Goal: Task Accomplishment & Management: Complete application form

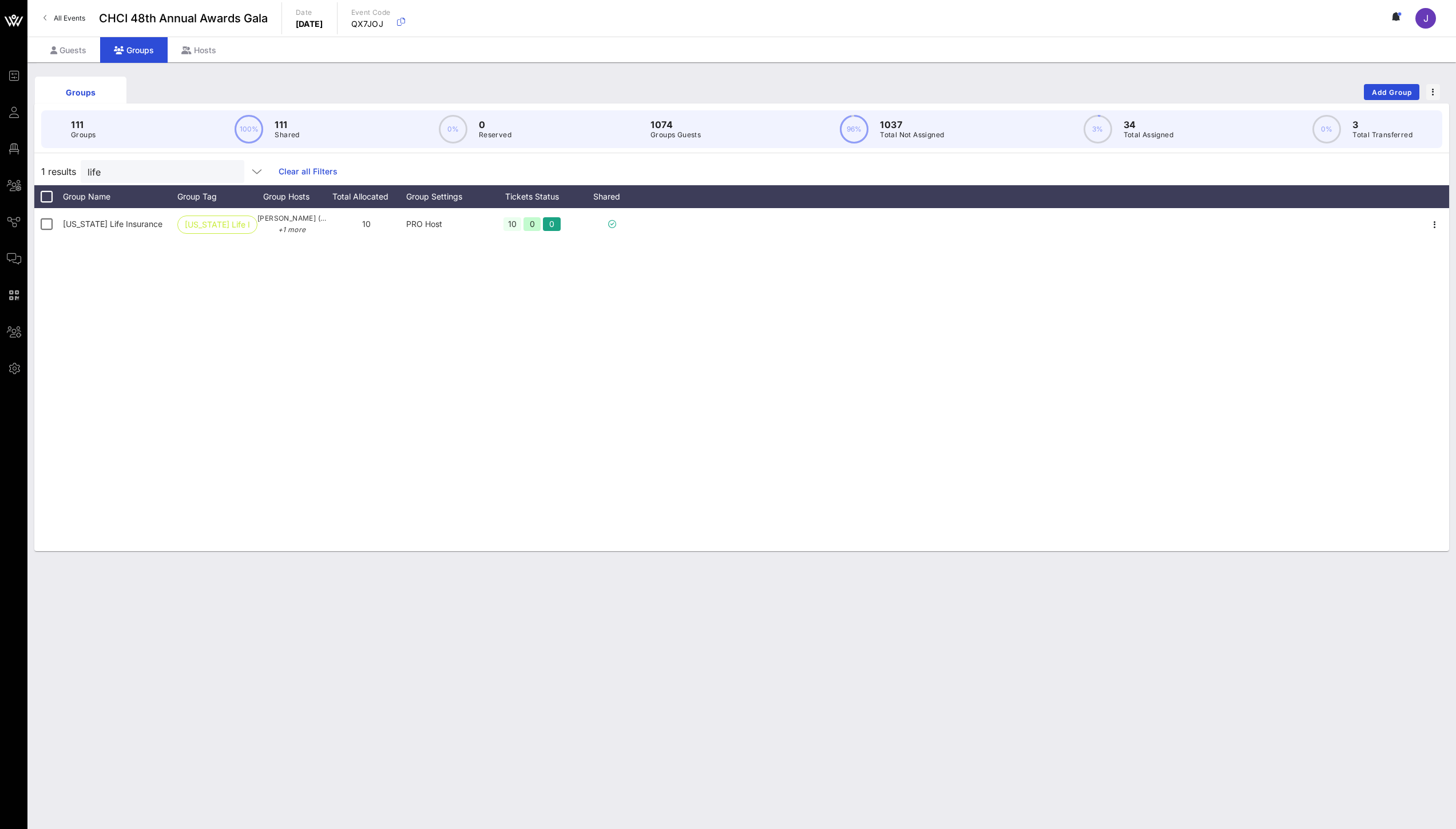
click at [61, 24] on link "All Events" at bounding box center [64, 18] width 55 height 18
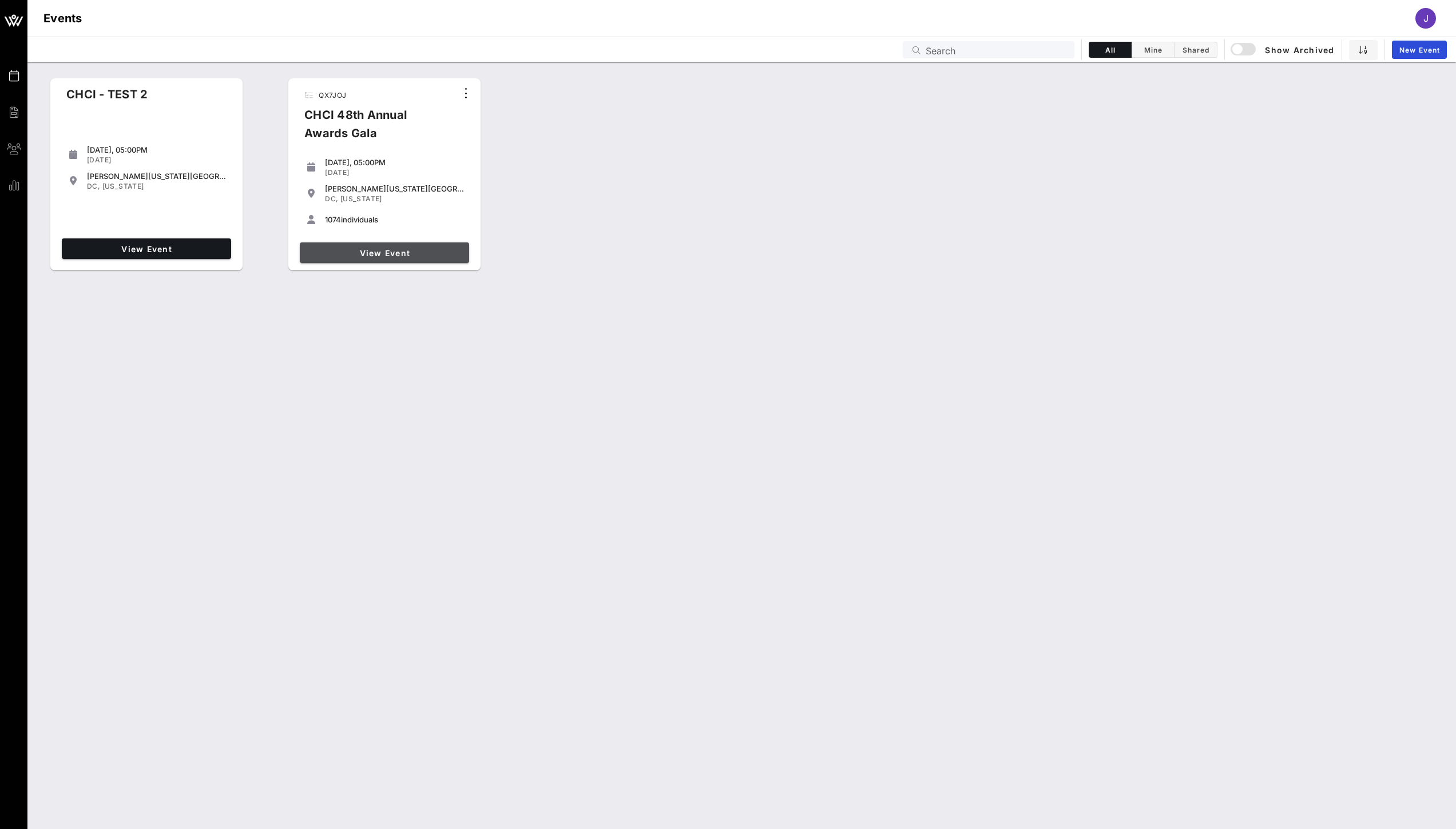
click at [408, 259] on link "View Event" at bounding box center [384, 253] width 169 height 21
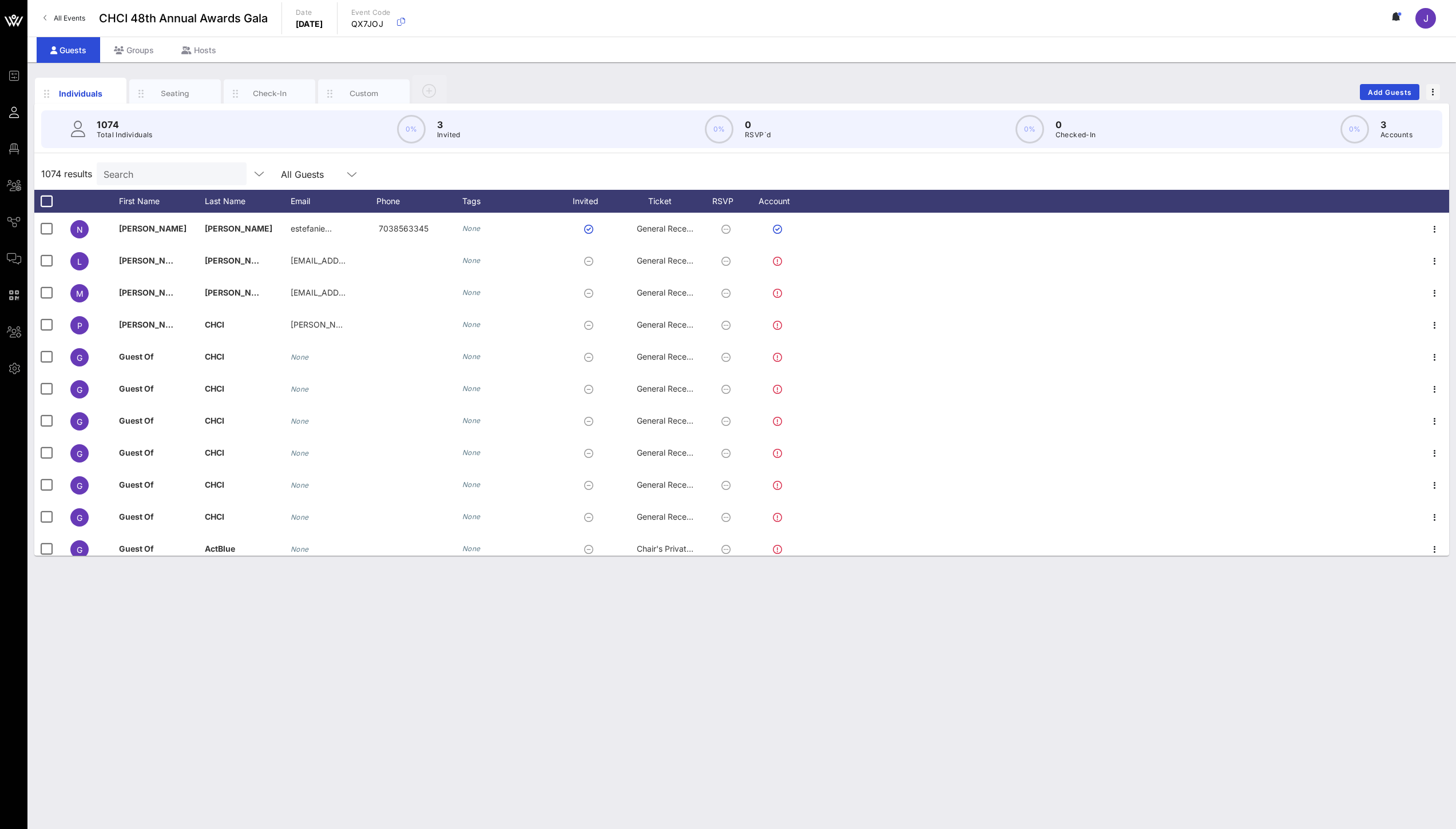
click at [73, 24] on link "All Events" at bounding box center [64, 18] width 55 height 18
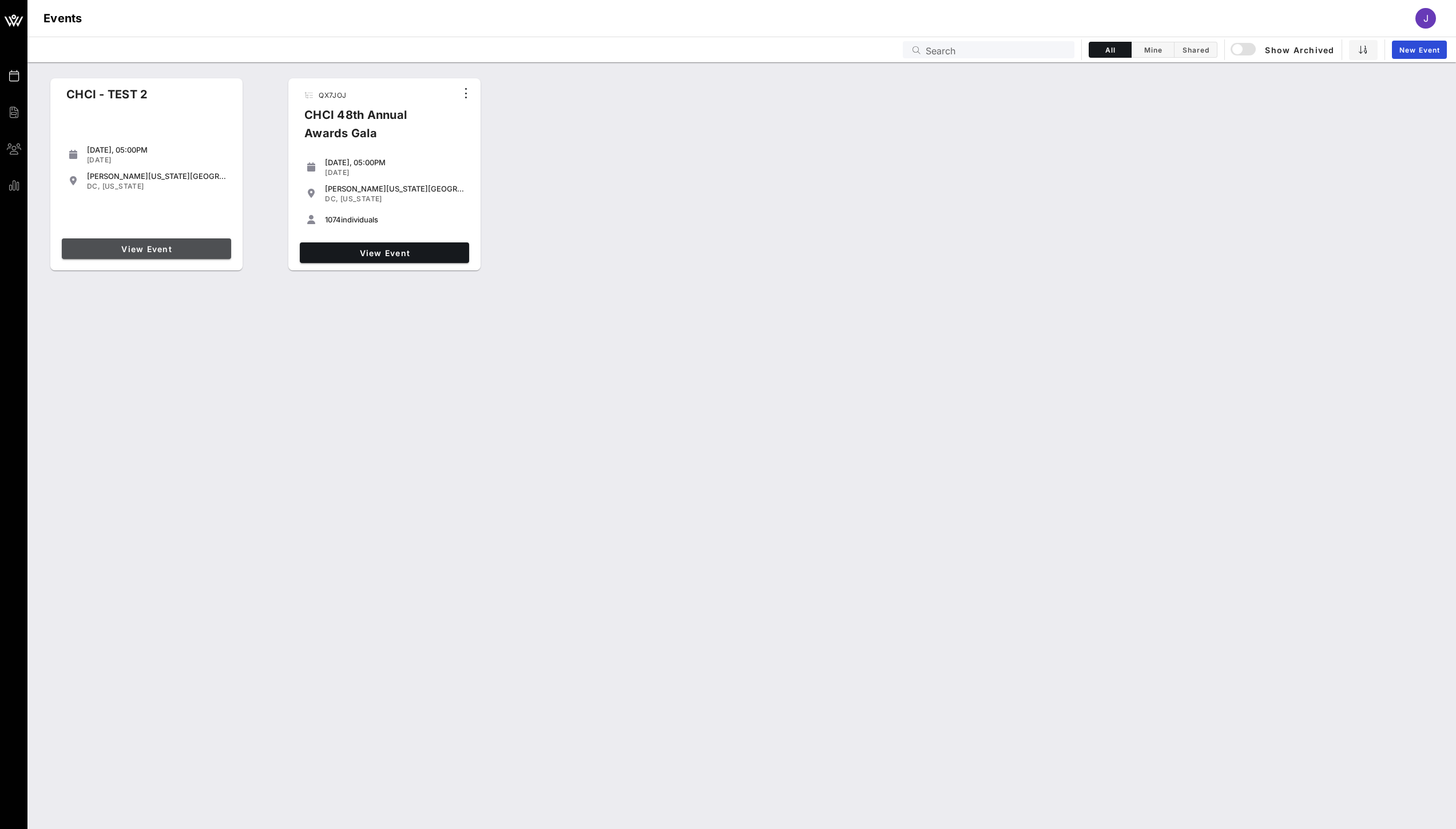
click at [143, 248] on span "View Event" at bounding box center [146, 248] width 160 height 9
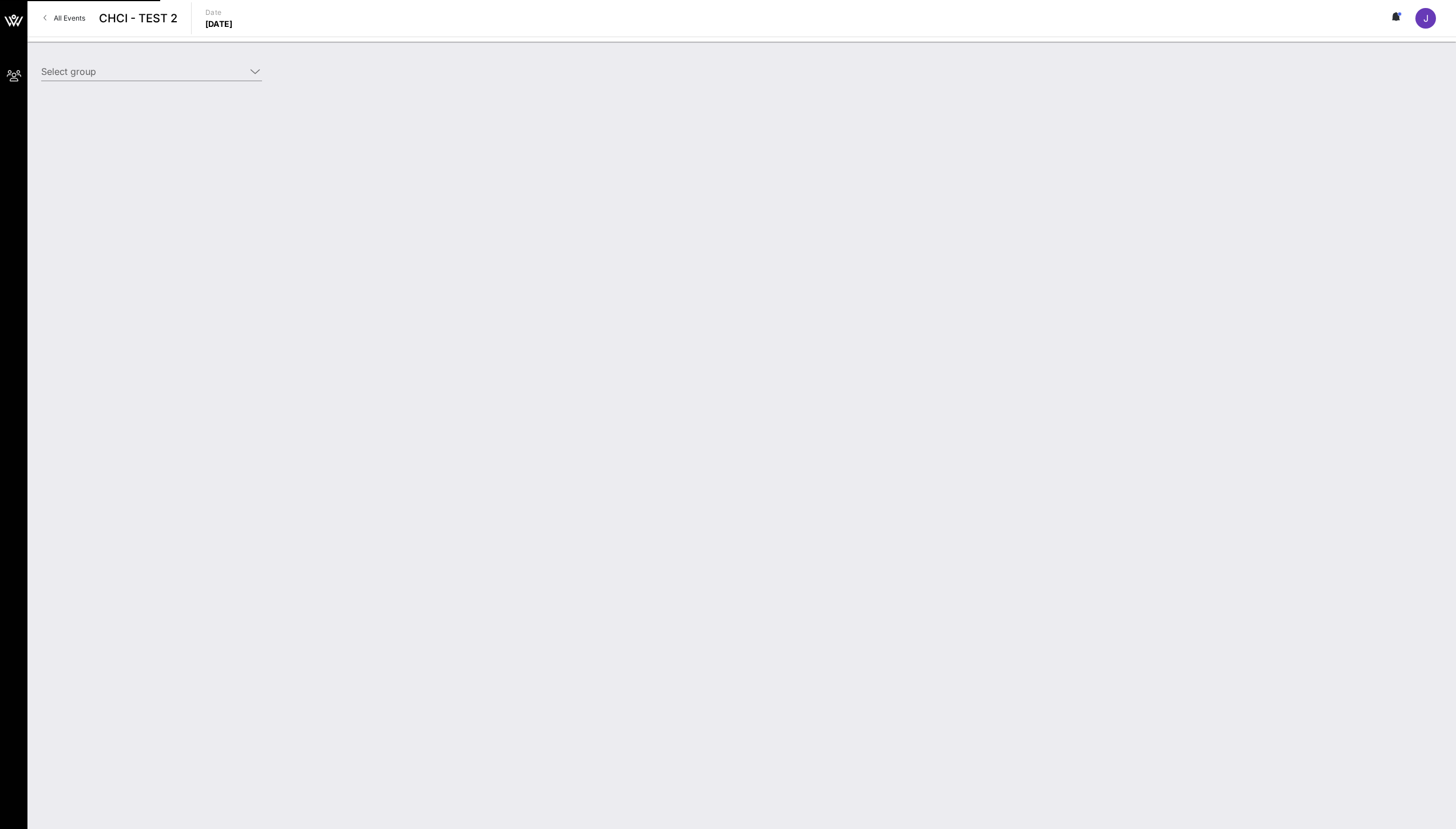
type input "CHCI 2 (CHCI - 2) [[PERSON_NAME], [EMAIL_ADDRESS][DOMAIN_NAME]]; [[PERSON_NAME]…"
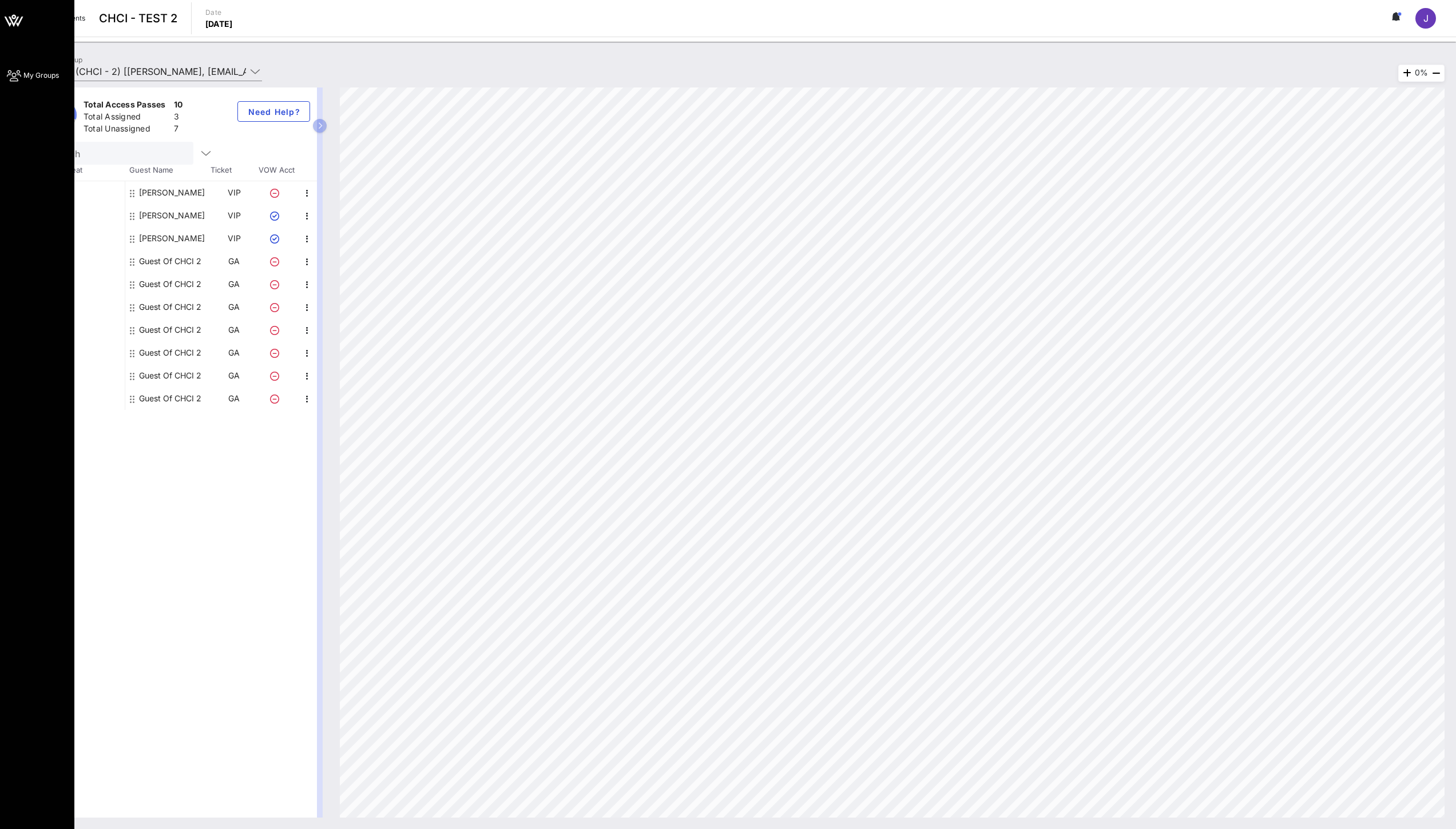
click at [11, 75] on icon at bounding box center [14, 76] width 14 height 1
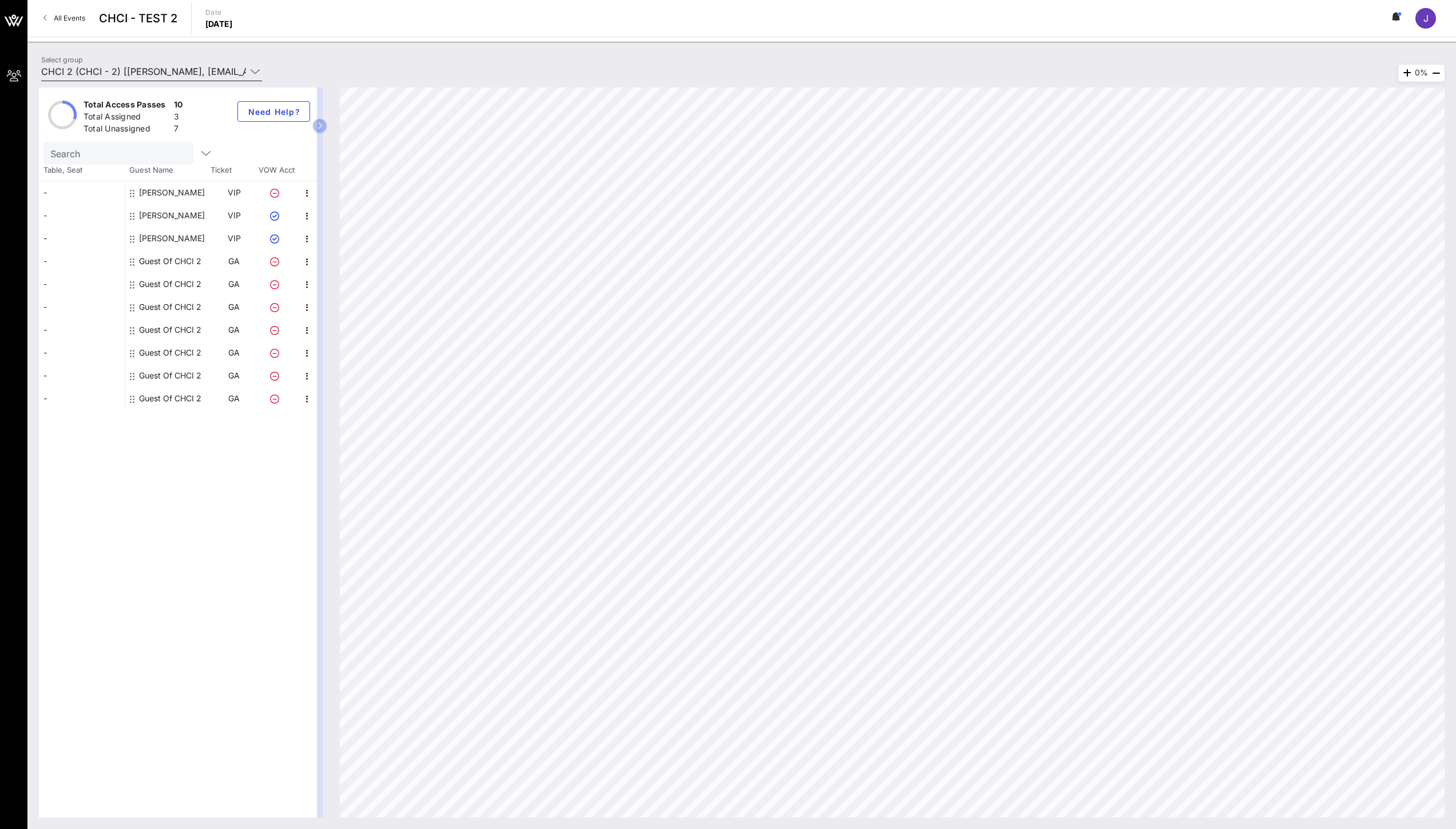
click at [265, 71] on div "Select group CHCI 2 (CHCI - 2) [[PERSON_NAME], [EMAIL_ADDRESS][DOMAIN_NAME]]; […" at bounding box center [152, 74] width 235 height 37
click at [231, 71] on input "CHCI 2 (CHCI - 2) [[PERSON_NAME], [EMAIL_ADDRESS][DOMAIN_NAME]]; [[PERSON_NAME]…" at bounding box center [143, 71] width 205 height 18
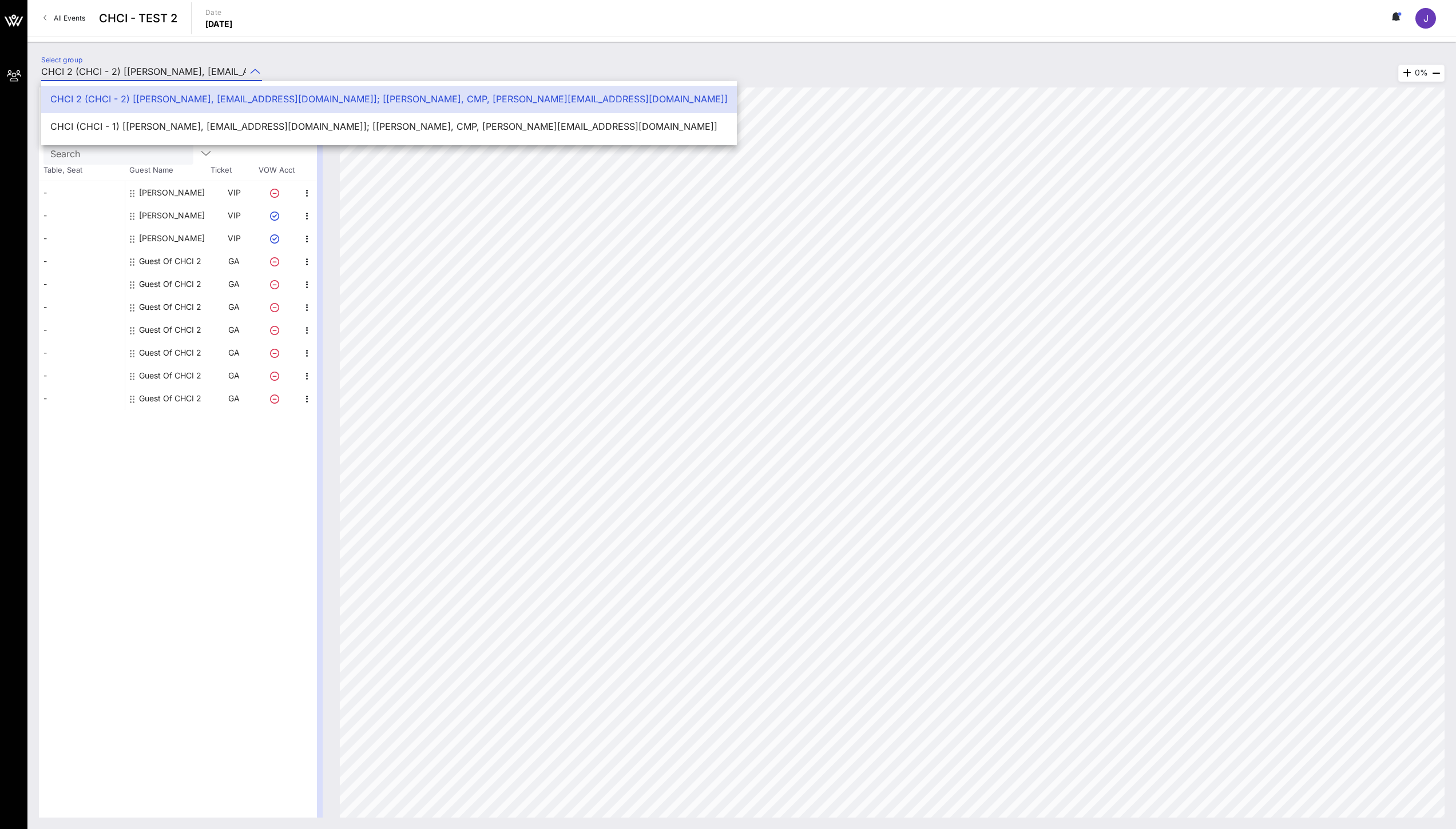
click at [359, 67] on div "Select group CHCI 2 (CHCI - 2) [[PERSON_NAME], [EMAIL_ADDRESS][DOMAIN_NAME]]; […" at bounding box center [742, 73] width 1415 height 40
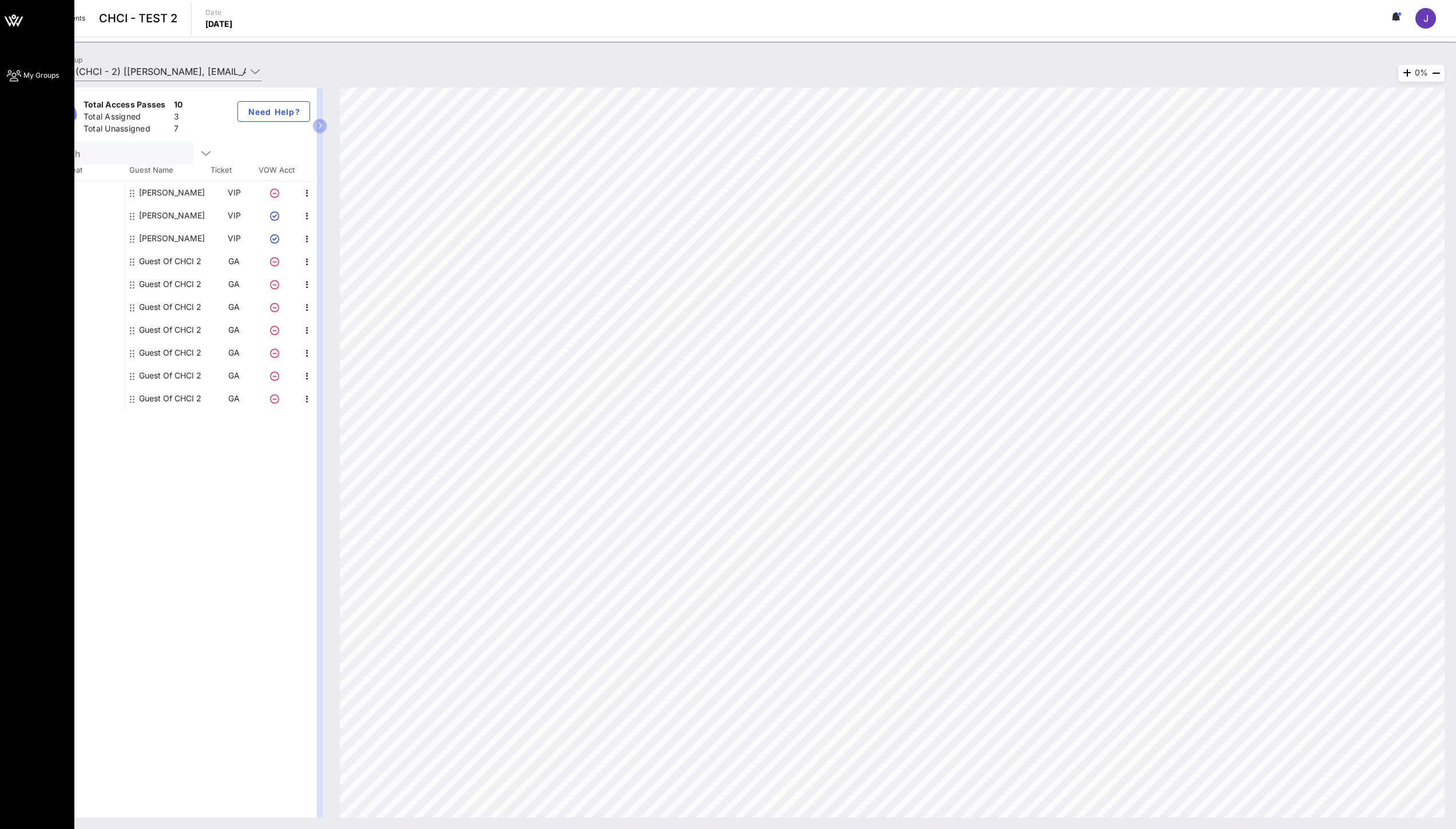
click at [12, 12] on icon at bounding box center [14, 21] width 27 height 27
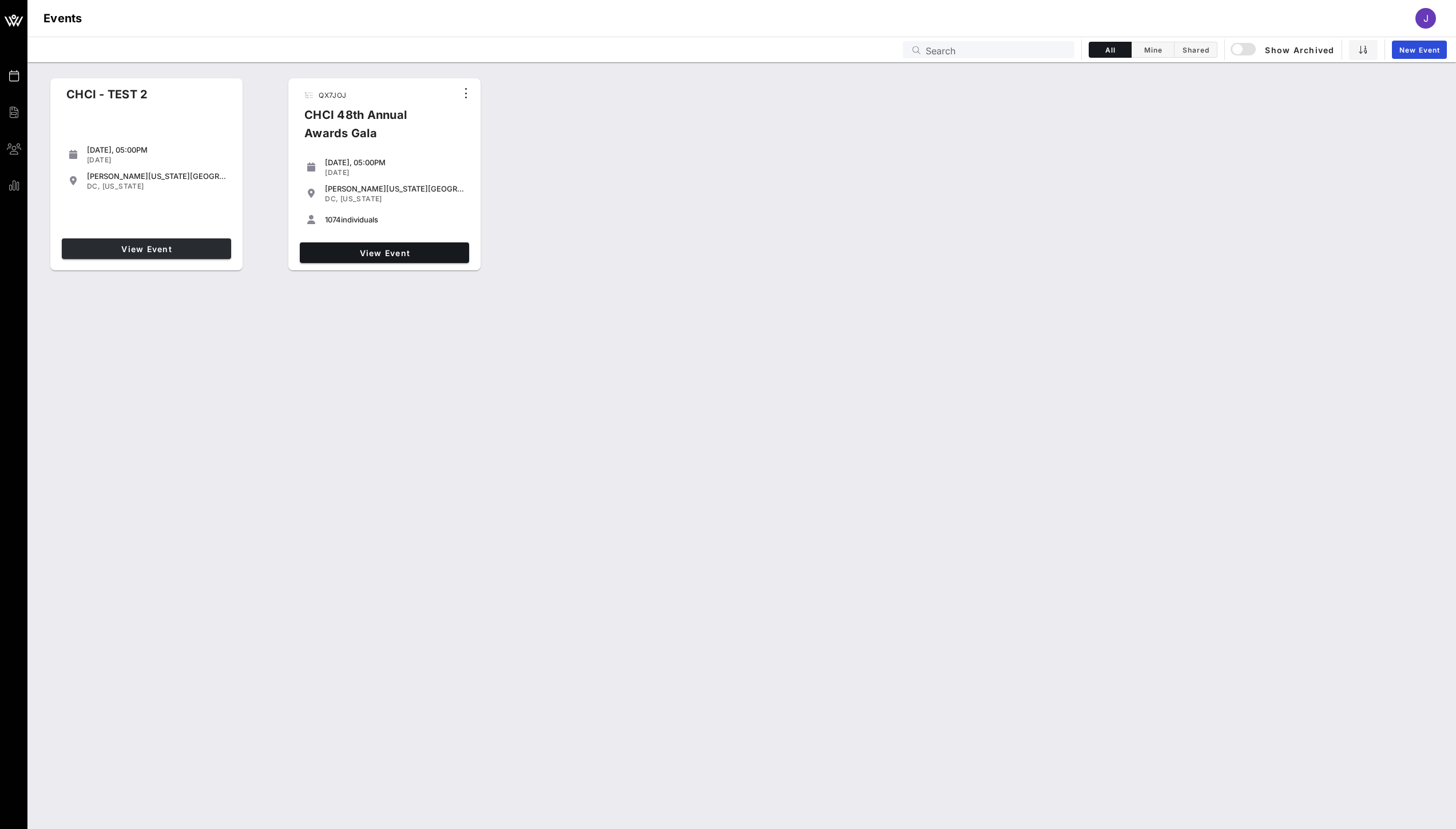
drag, startPoint x: 147, startPoint y: 259, endPoint x: 164, endPoint y: 254, distance: 17.7
click at [148, 259] on div "View Event" at bounding box center [146, 248] width 179 height 30
click at [398, 254] on span "View Event" at bounding box center [384, 253] width 160 height 9
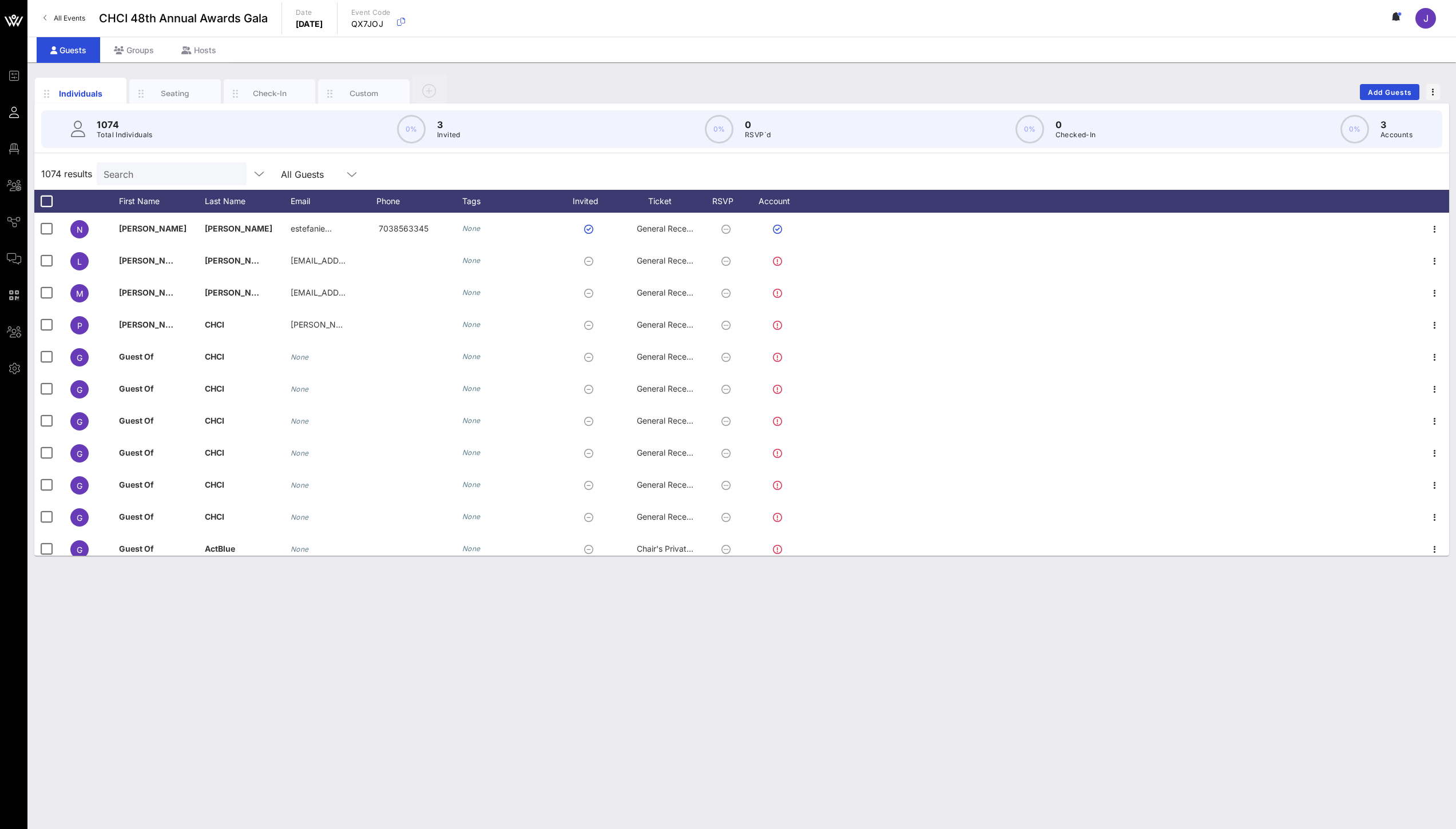
click at [63, 16] on span "All Events" at bounding box center [70, 18] width 32 height 9
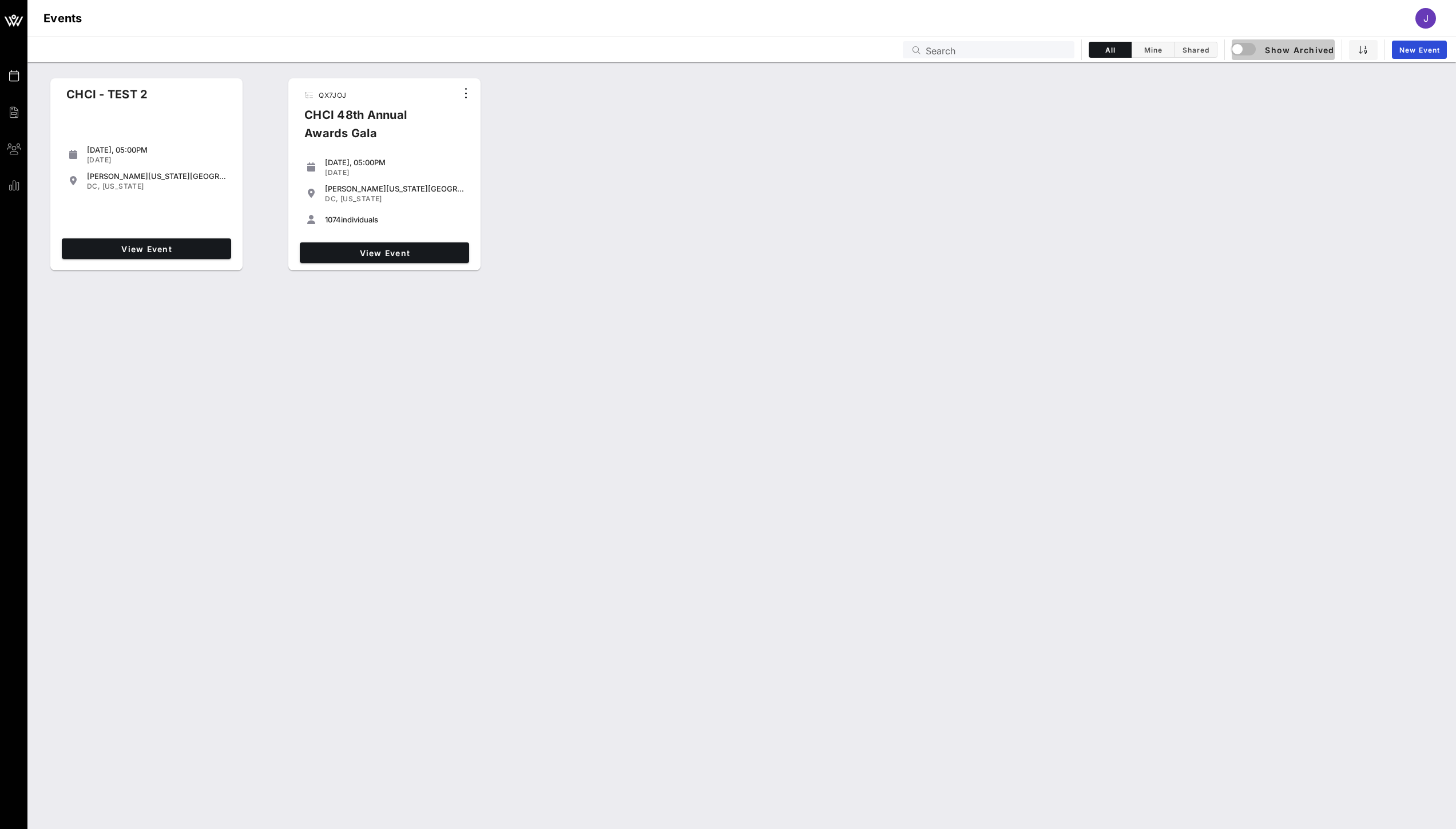
click at [1283, 53] on span "Show Archived" at bounding box center [1282, 50] width 102 height 14
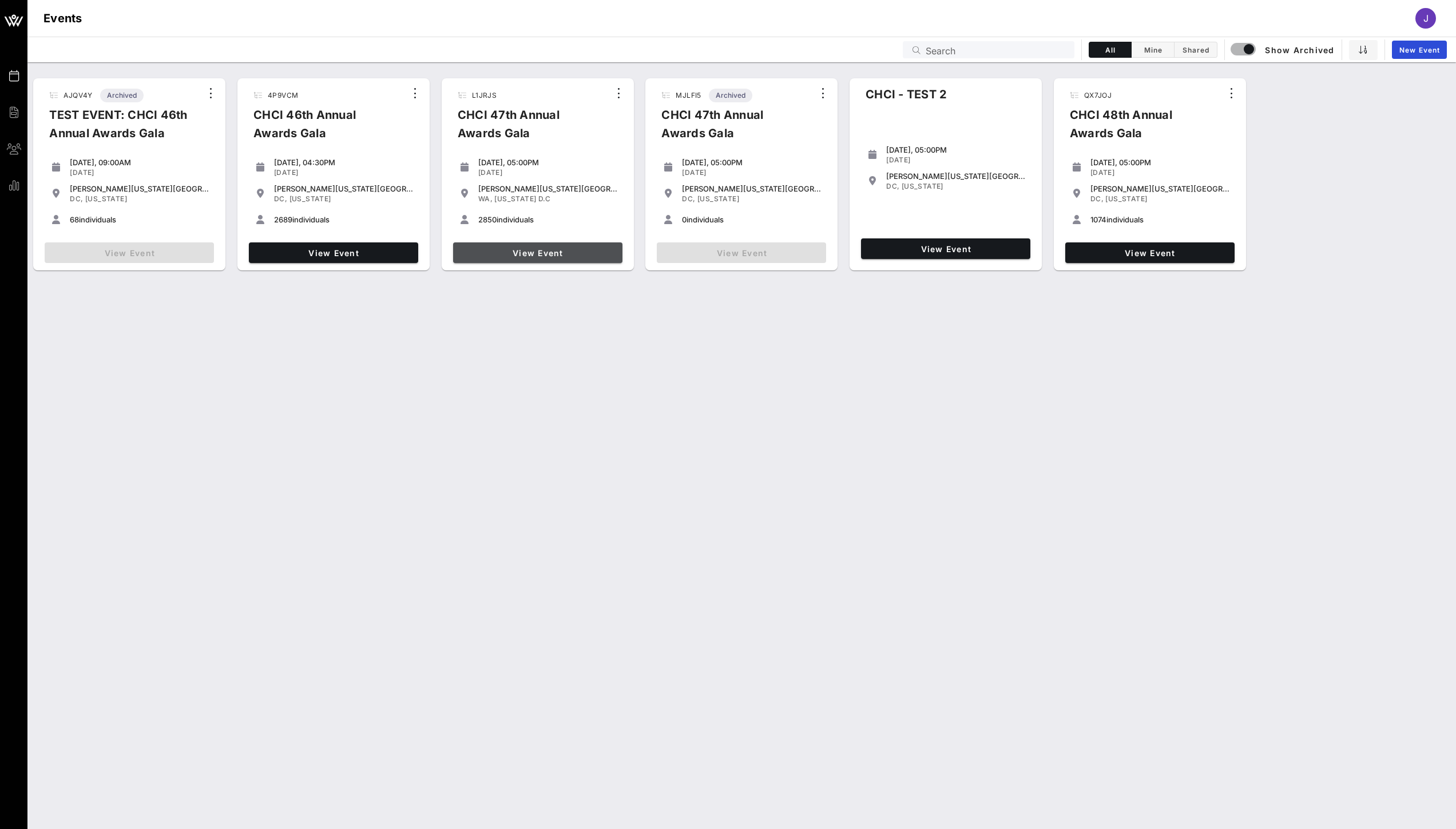
click at [548, 248] on span "View Event" at bounding box center [537, 253] width 160 height 9
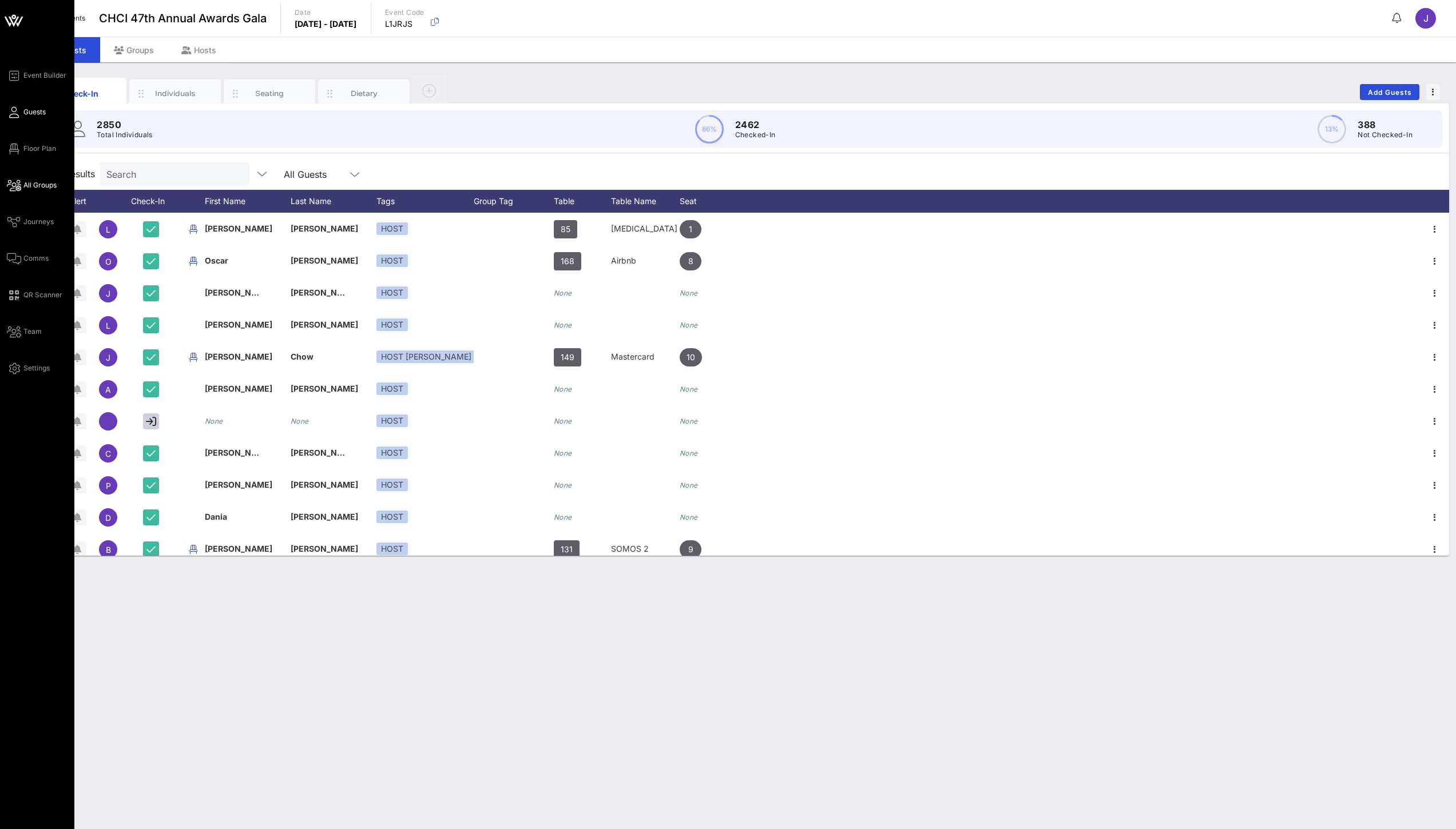
click at [28, 182] on span "All Groups" at bounding box center [40, 185] width 33 height 10
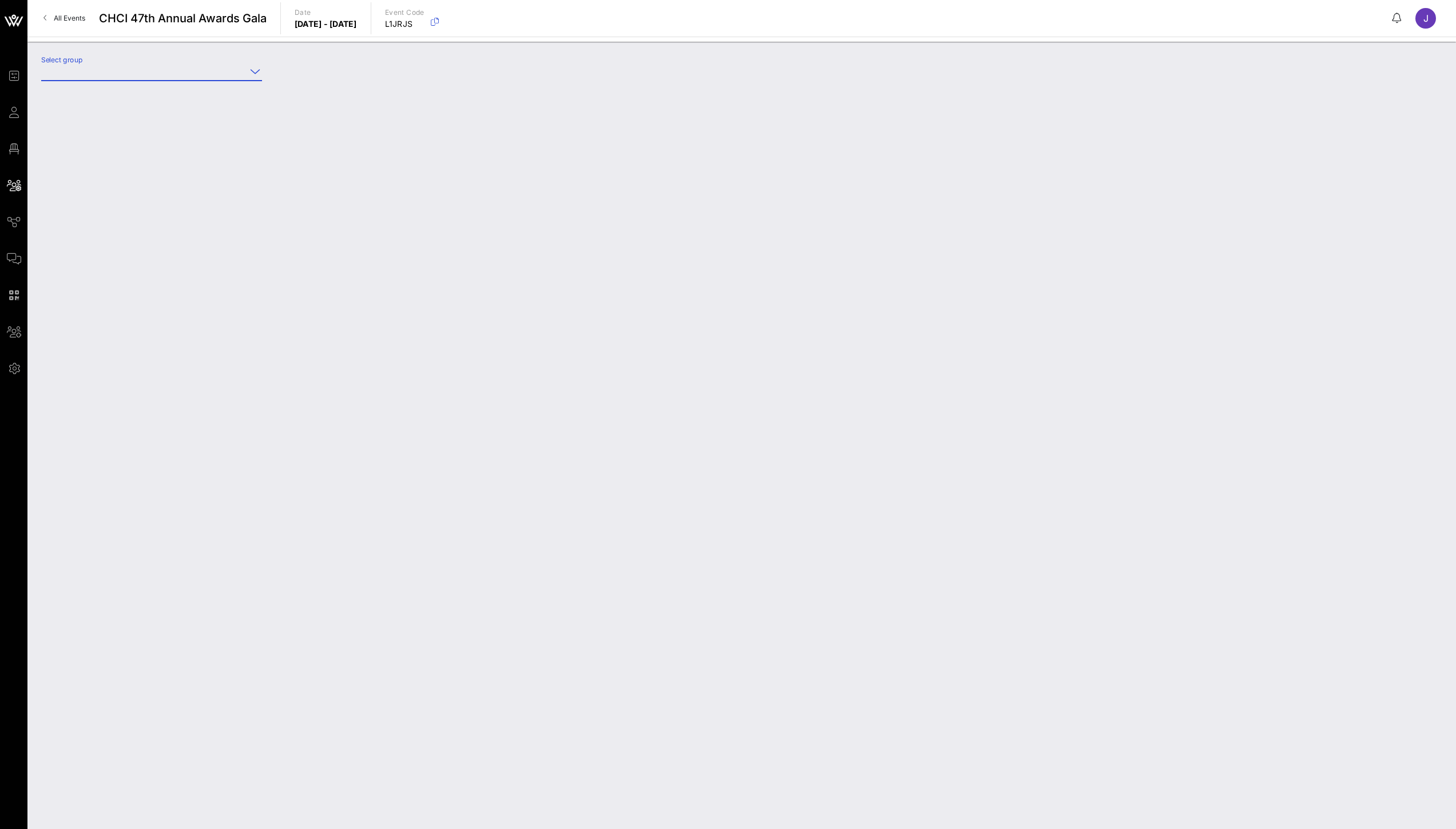
click at [158, 79] on input "Select group" at bounding box center [143, 71] width 205 height 18
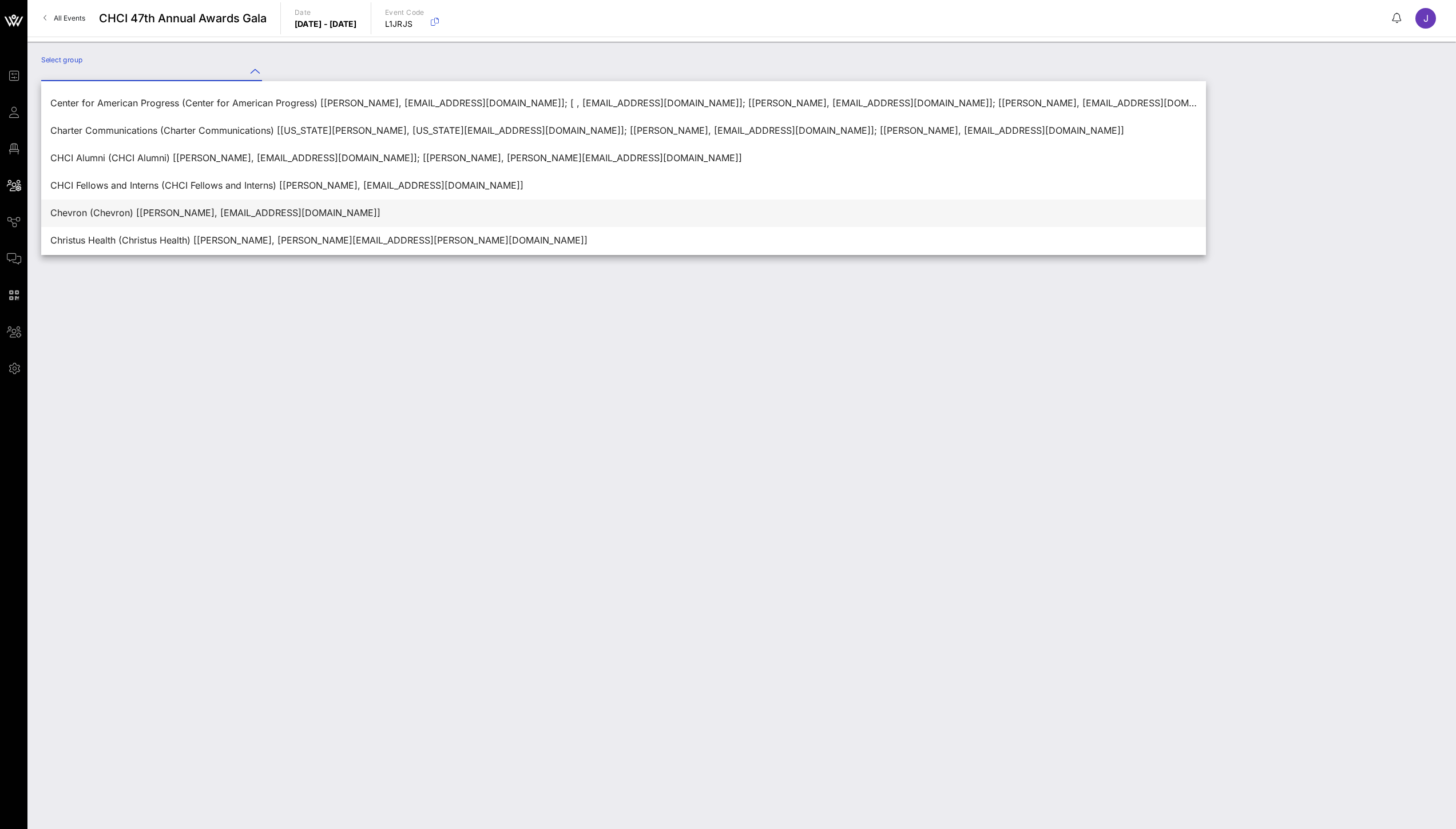
scroll to position [1174, 0]
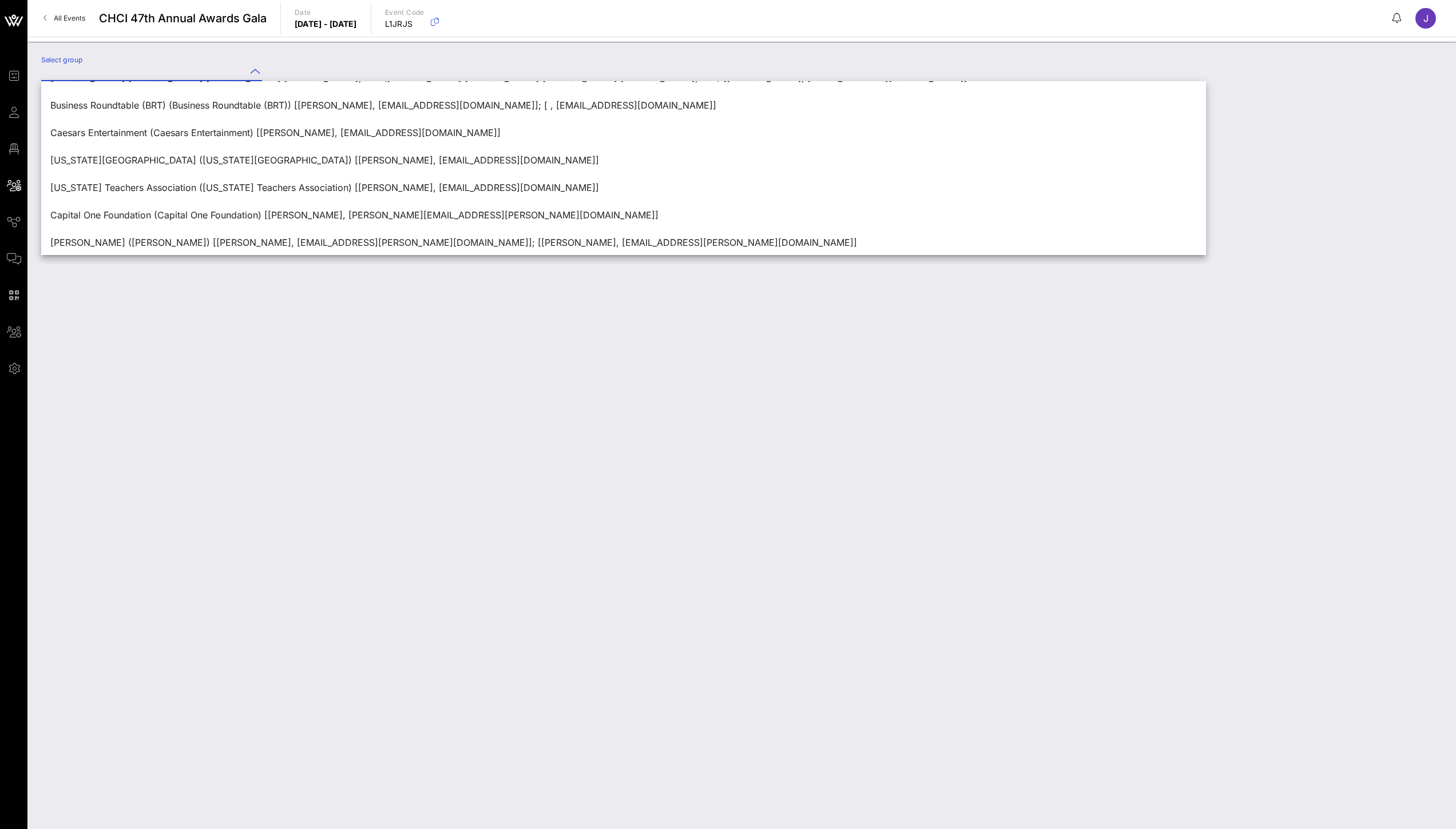
click at [180, 329] on div "Select group" at bounding box center [741, 435] width 1429 height 787
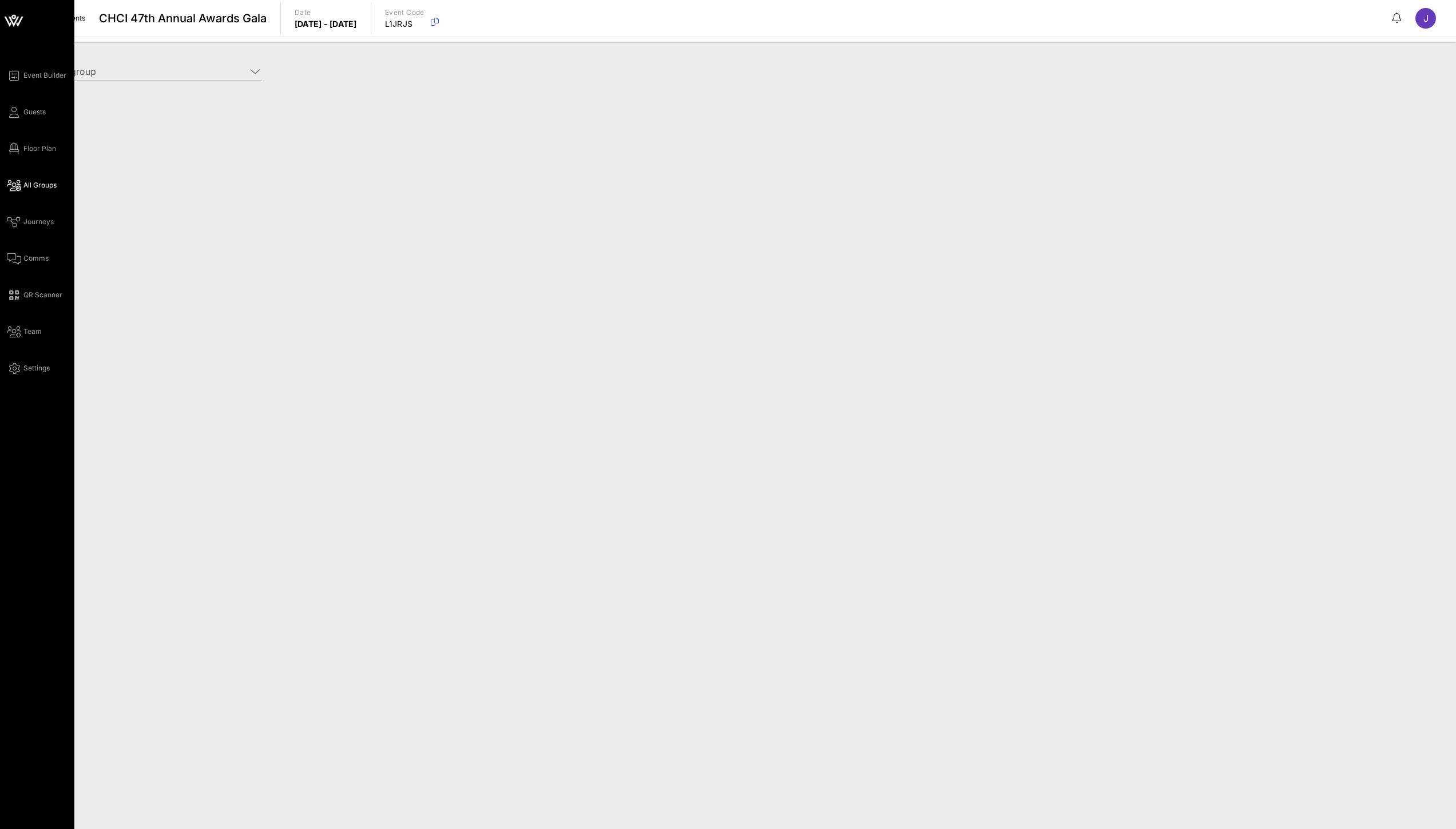
click at [33, 189] on span "All Groups" at bounding box center [40, 185] width 33 height 10
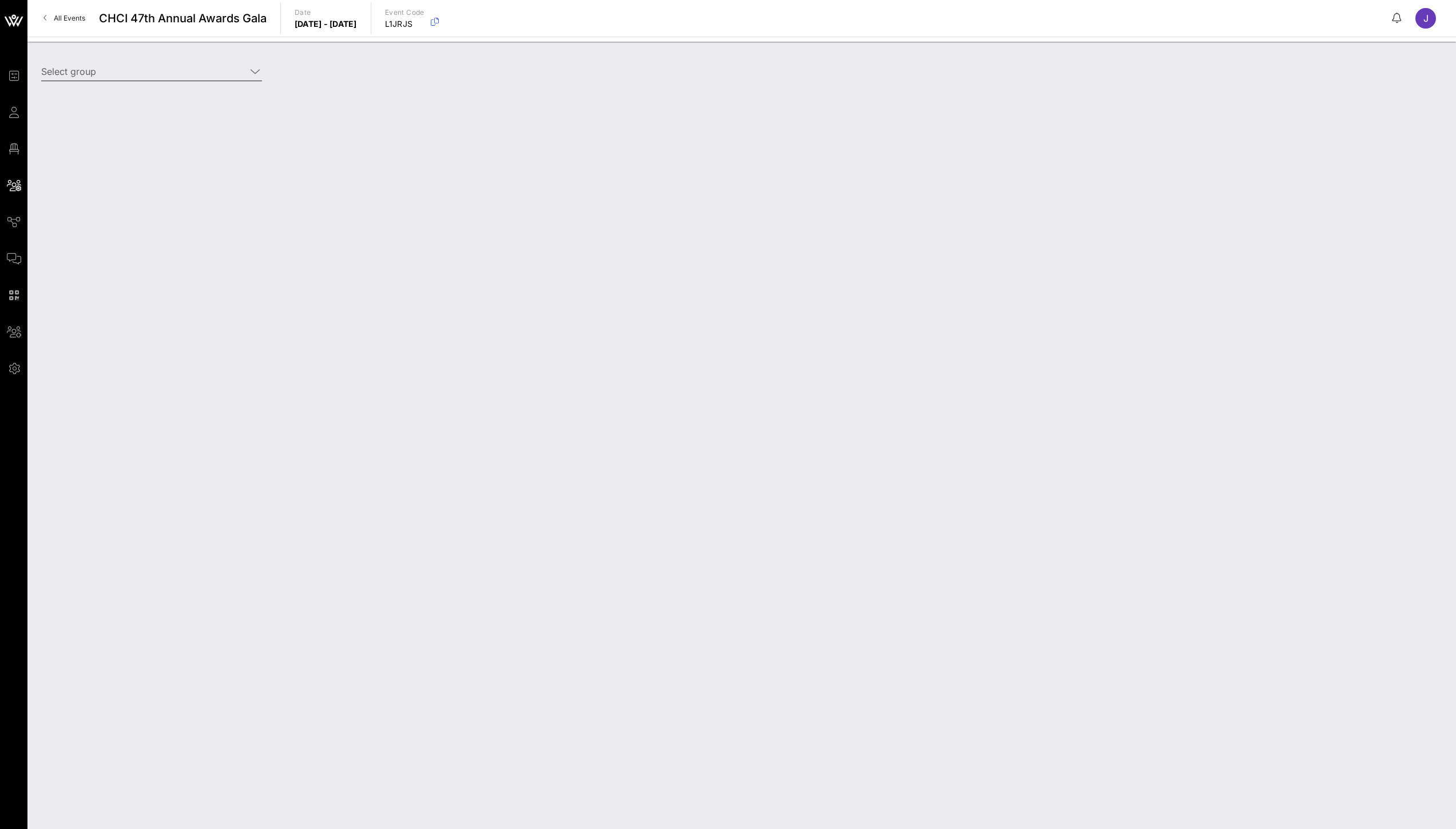
click at [203, 71] on input "Select group" at bounding box center [143, 71] width 205 height 18
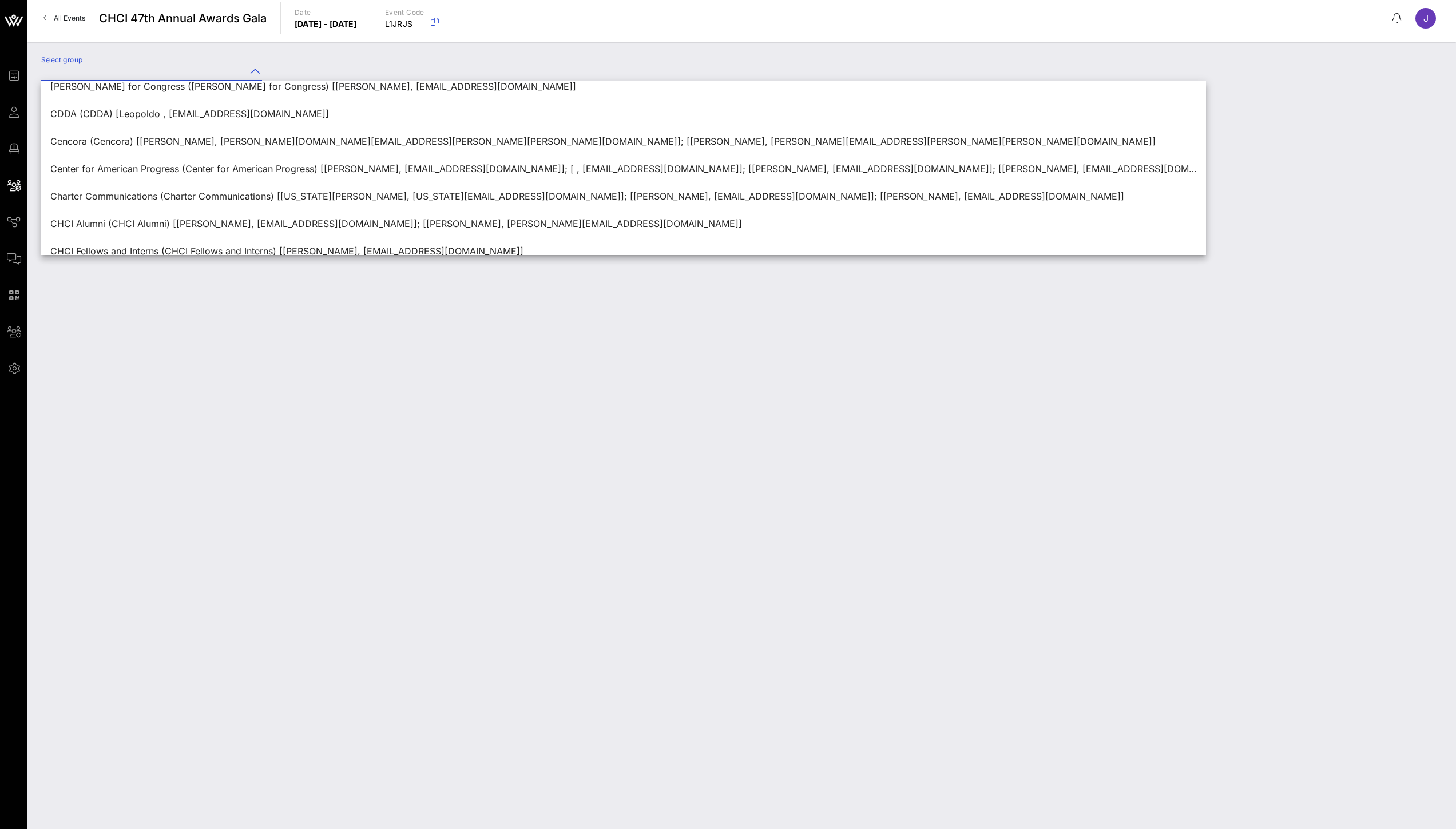
scroll to position [1451, 0]
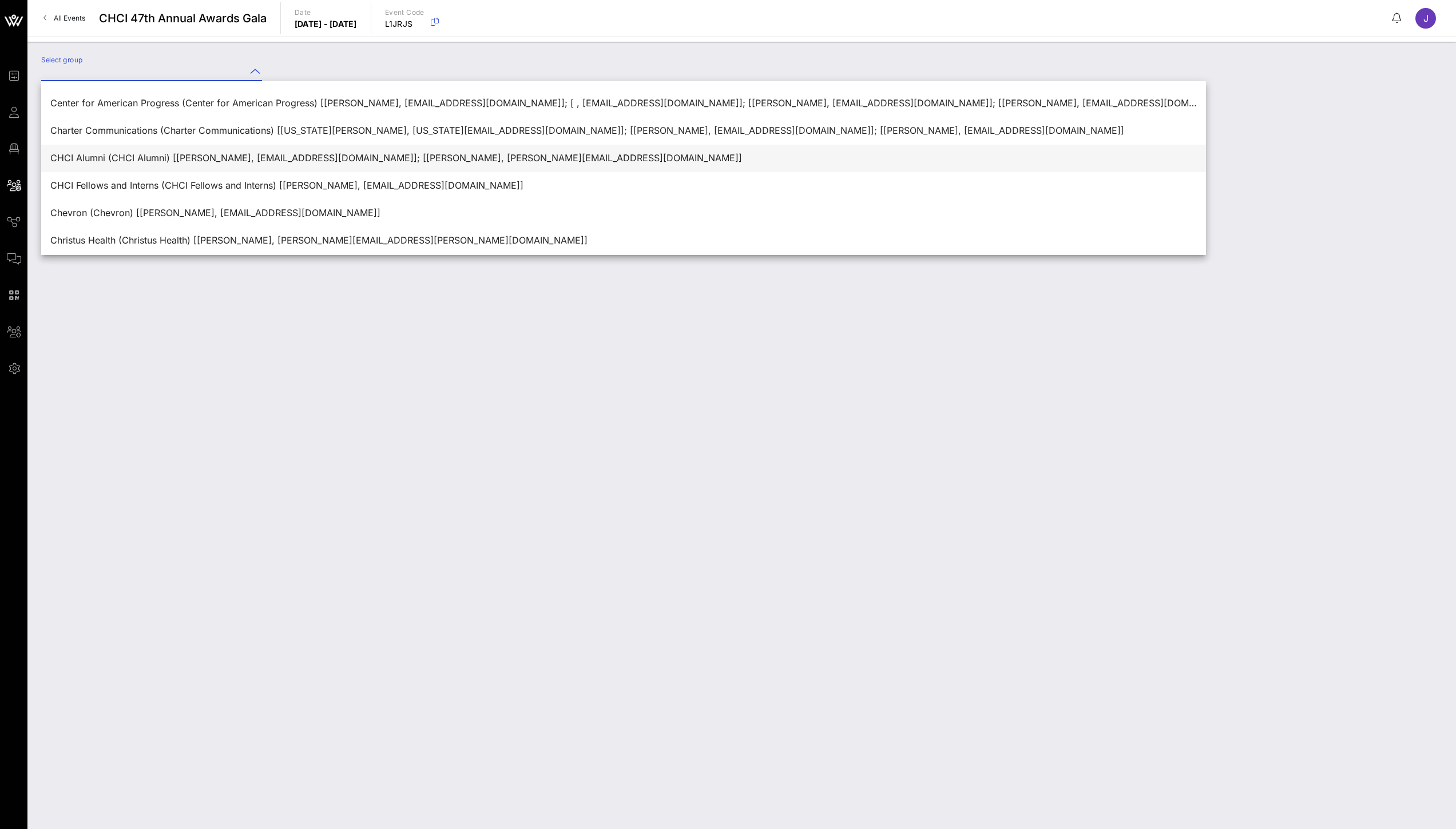
click at [98, 159] on div "CHCI Alumni (CHCI Alumni) [[PERSON_NAME], [EMAIL_ADDRESS][DOMAIN_NAME]]; [[PERS…" at bounding box center [623, 158] width 1146 height 11
type input "CHCI Alumni (CHCI Alumni) [[PERSON_NAME], [EMAIL_ADDRESS][DOMAIN_NAME]]; [[PERS…"
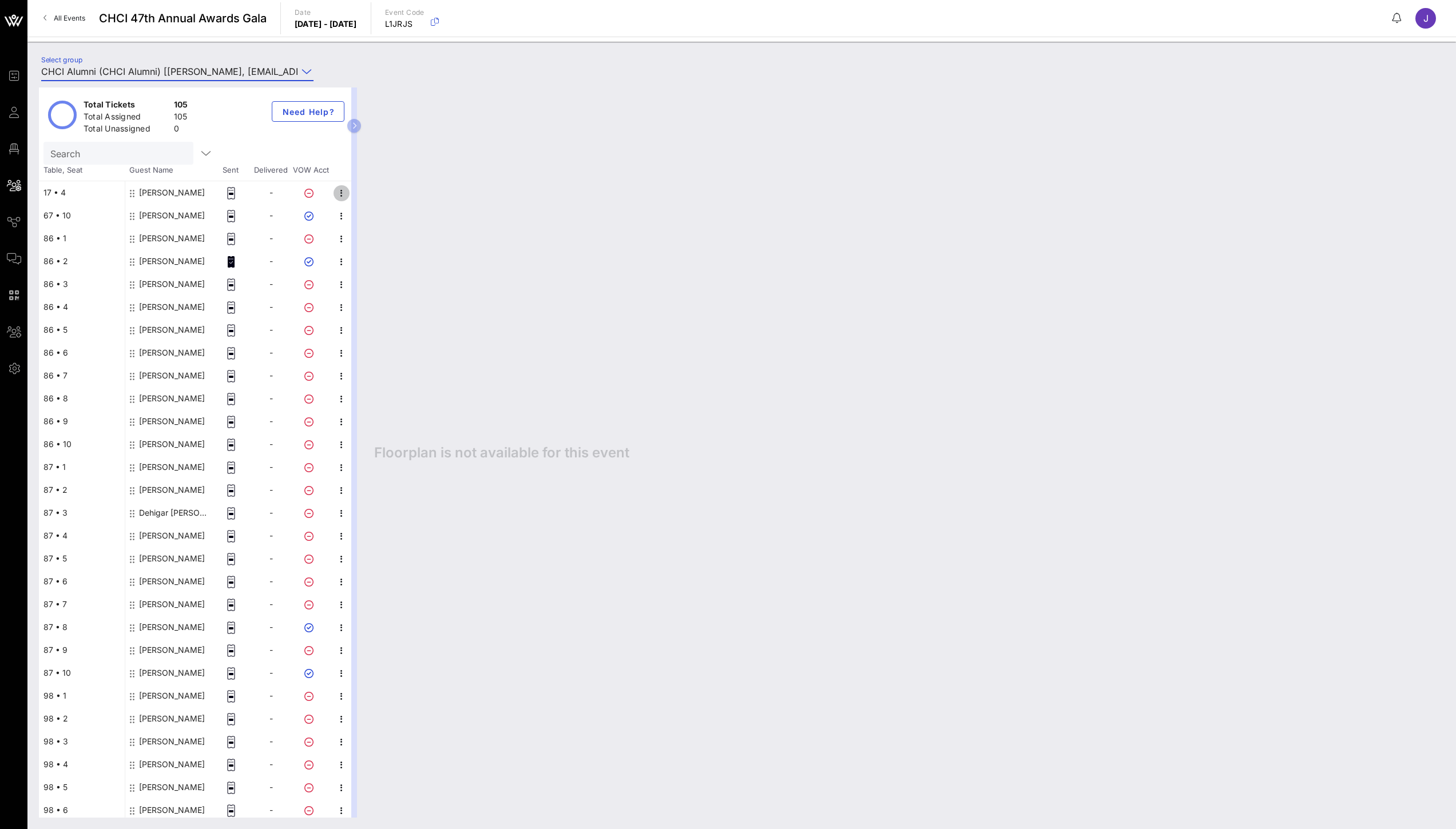
click at [339, 194] on icon "button" at bounding box center [341, 193] width 14 height 14
click at [379, 199] on div "Edit" at bounding box center [402, 197] width 87 height 9
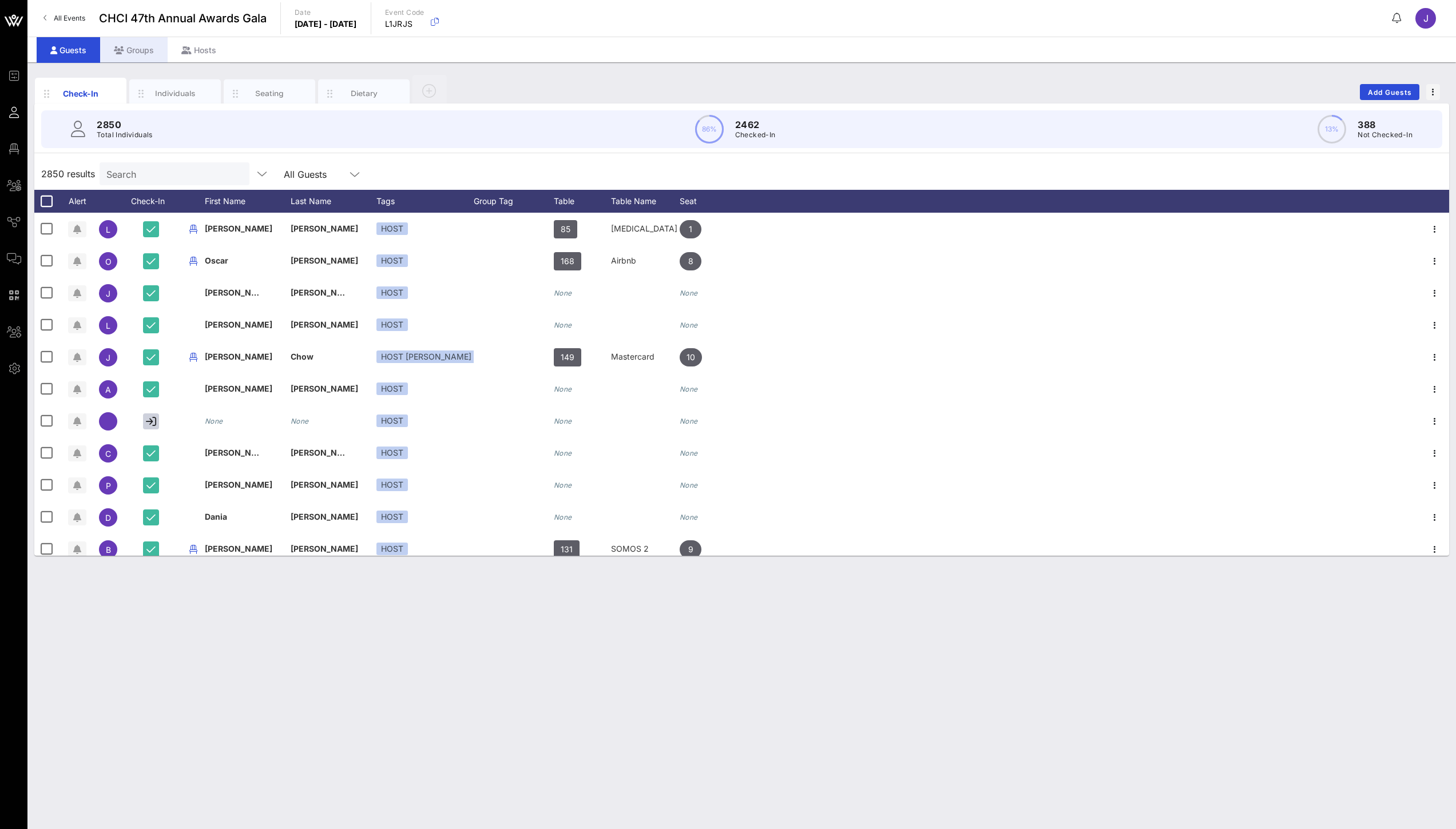
click at [144, 45] on div "Groups" at bounding box center [134, 50] width 68 height 26
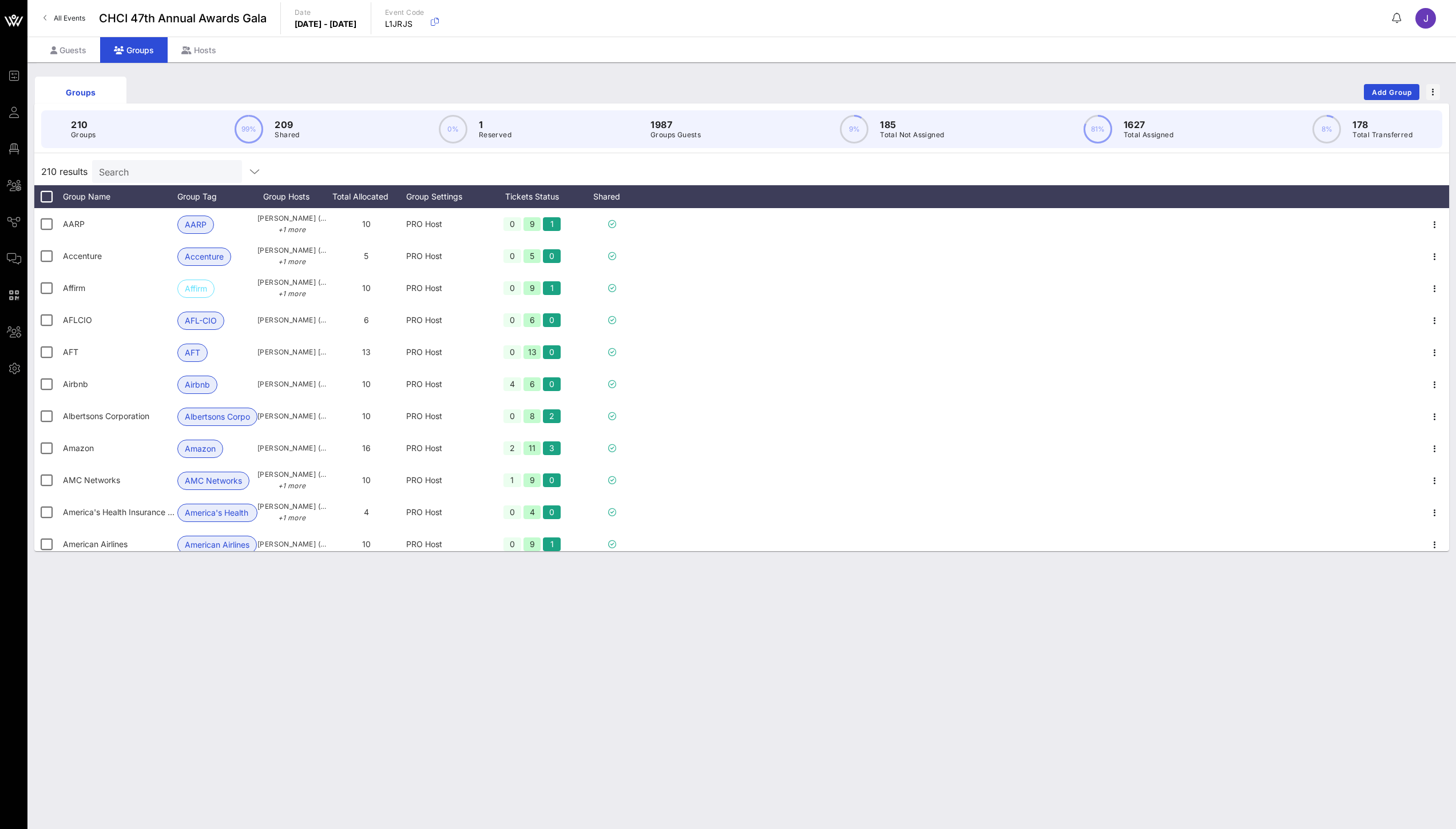
click at [68, 19] on span "All Events" at bounding box center [70, 18] width 32 height 9
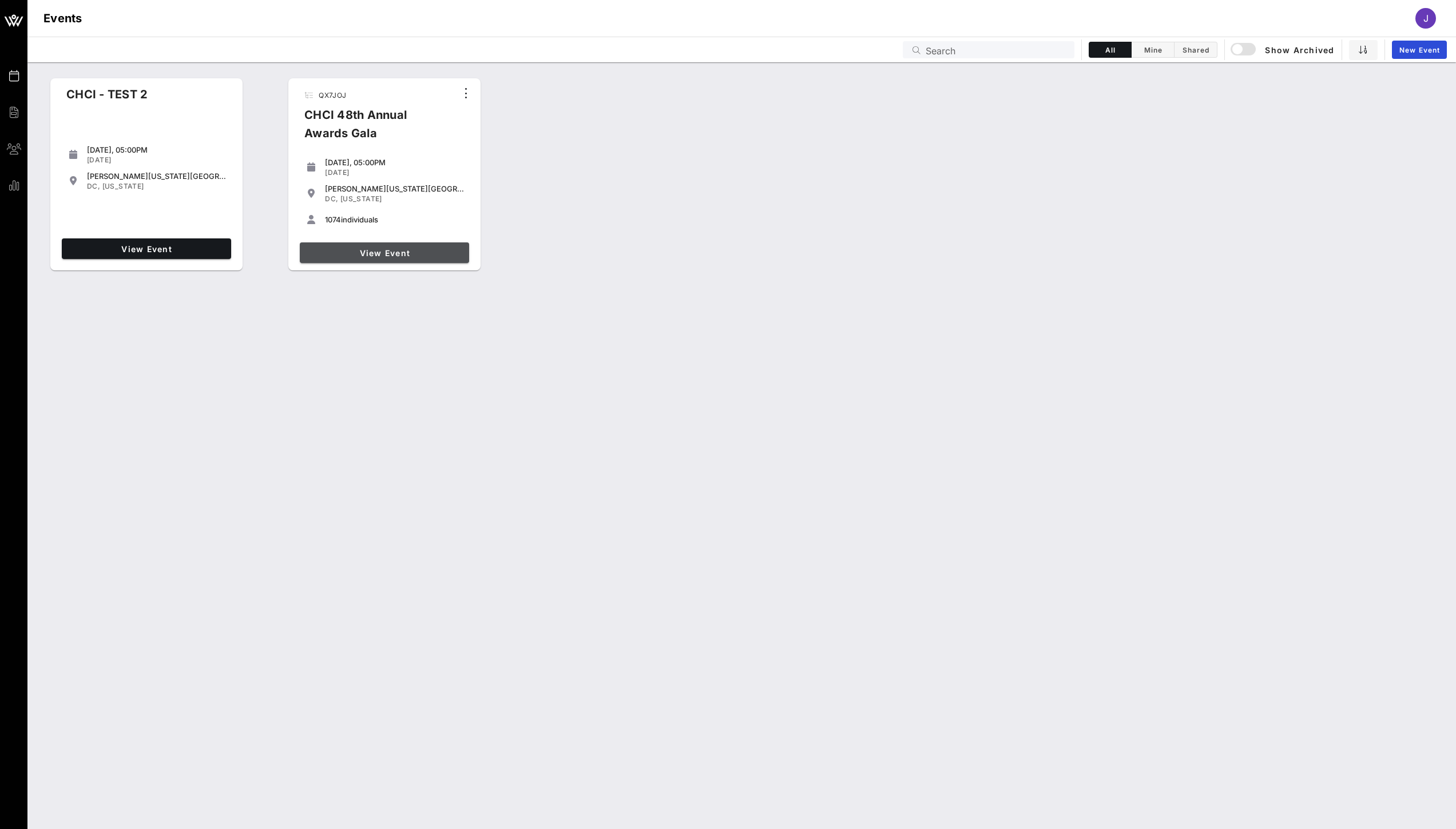
click at [428, 254] on span "View Event" at bounding box center [384, 253] width 160 height 9
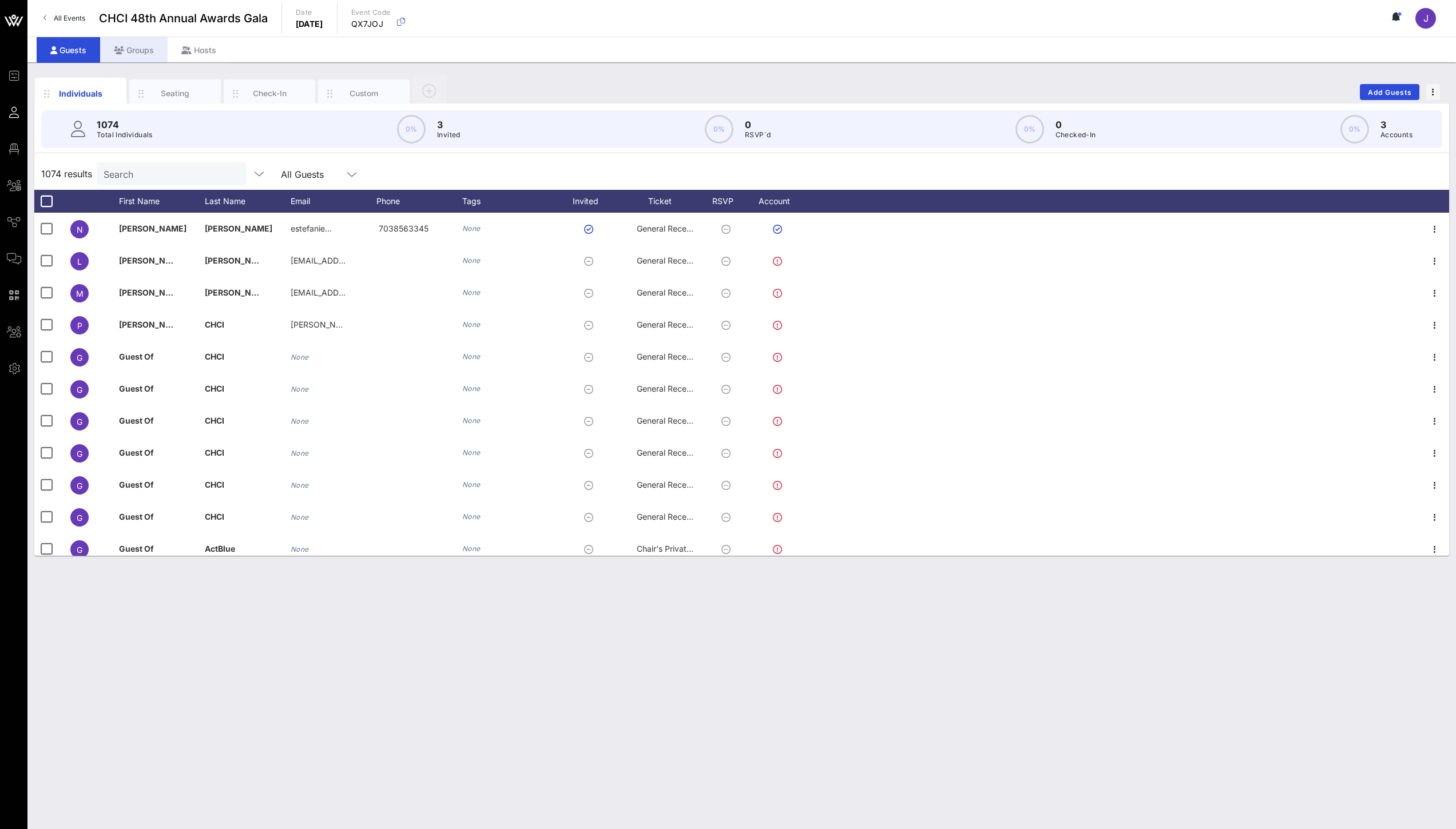
click at [138, 51] on div "Groups" at bounding box center [134, 50] width 68 height 26
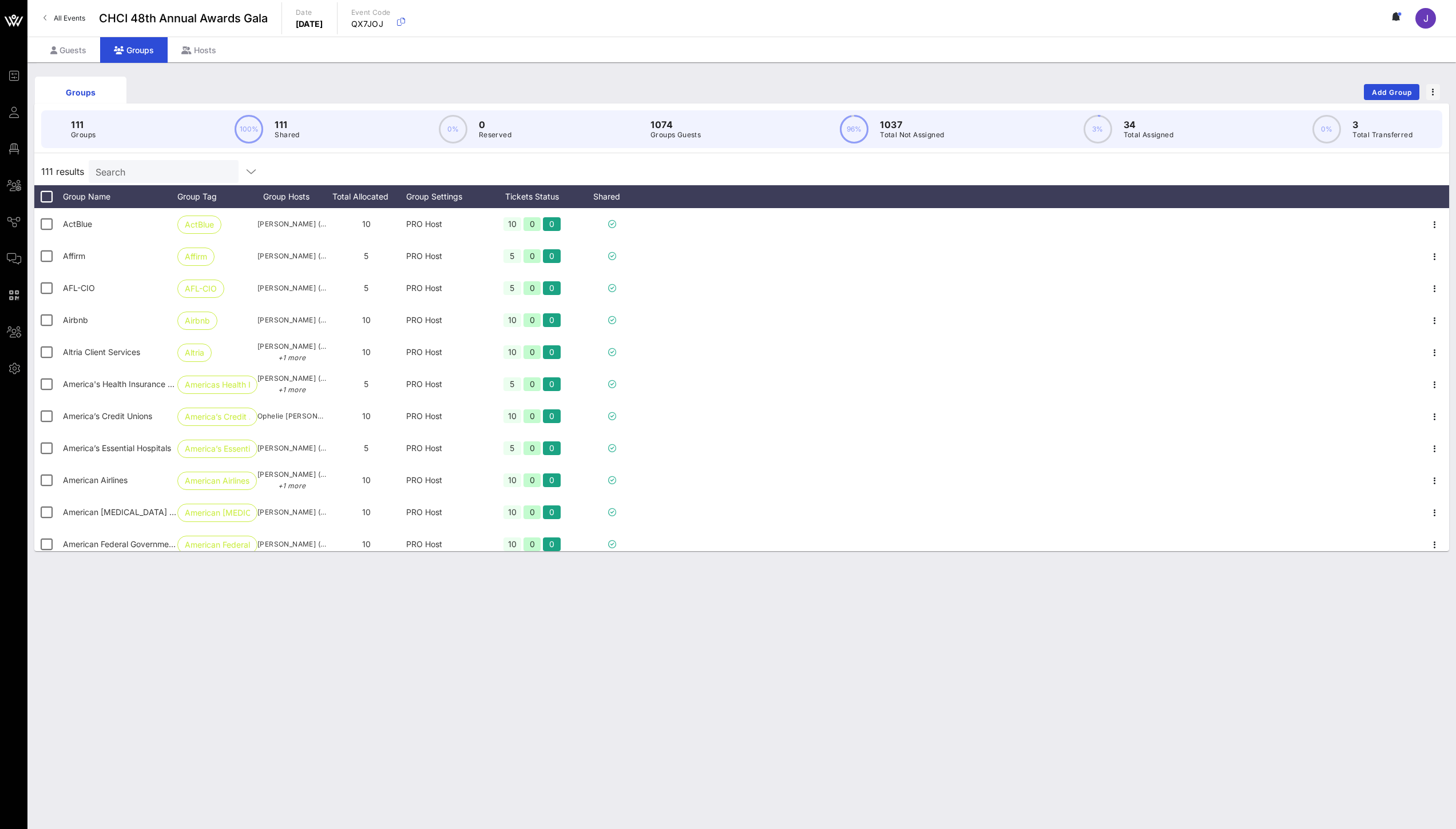
click at [161, 171] on input "Search" at bounding box center [163, 171] width 134 height 15
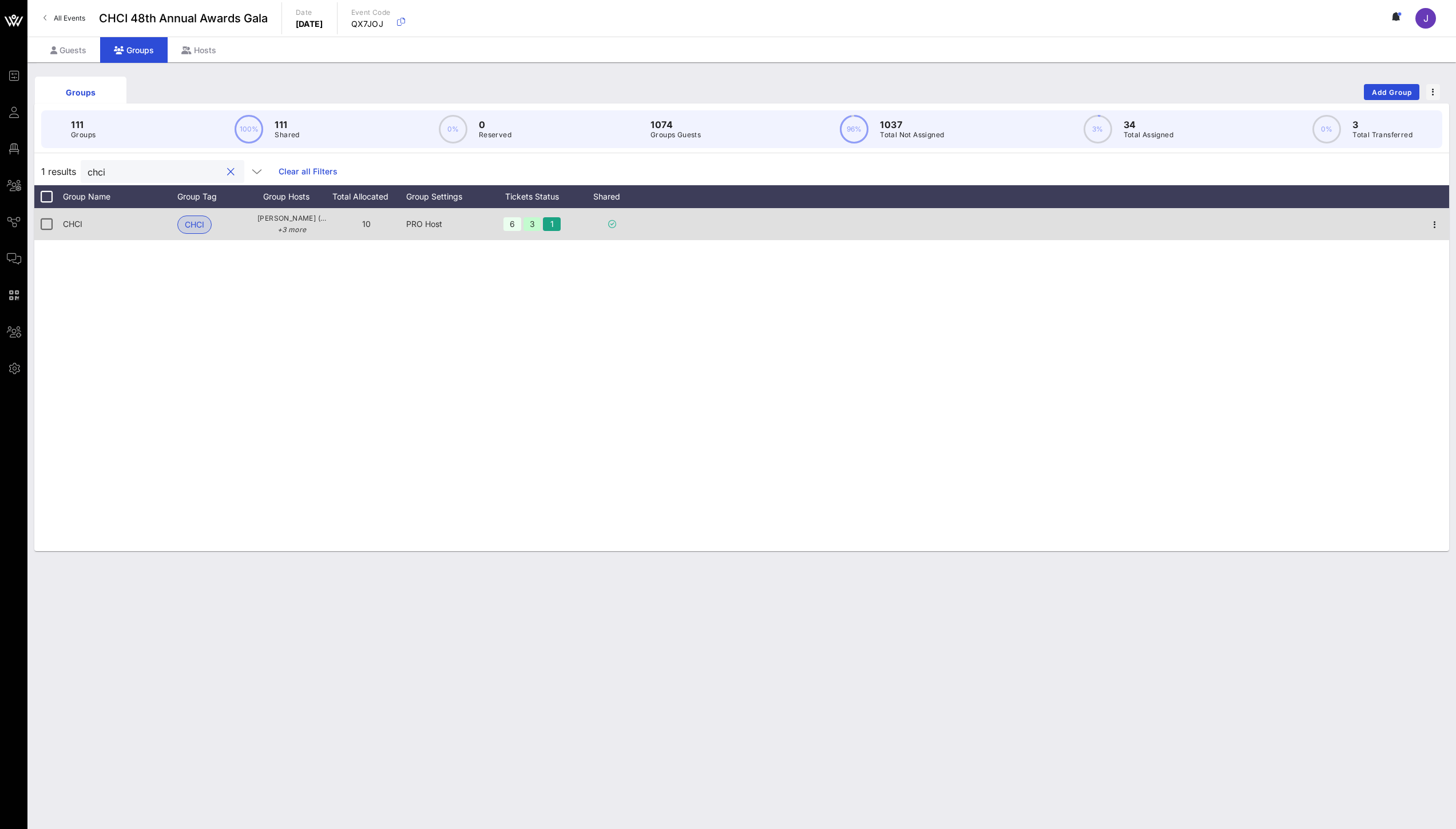
type input "chci"
click at [171, 220] on div "CHCI" at bounding box center [120, 224] width 115 height 32
click at [1433, 220] on icon "button" at bounding box center [1434, 225] width 14 height 14
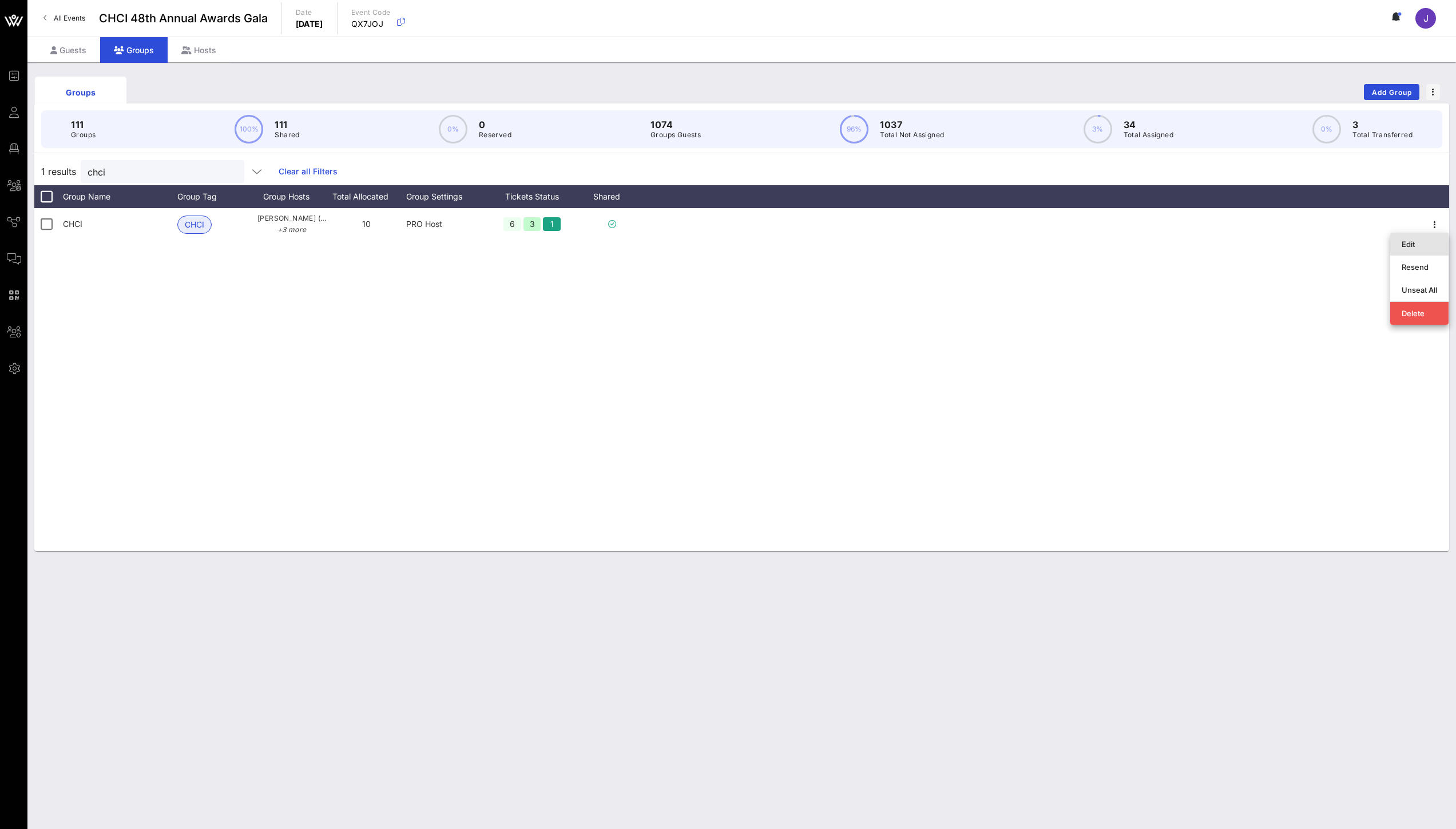
click at [1407, 243] on div "Edit" at bounding box center [1419, 244] width 35 height 9
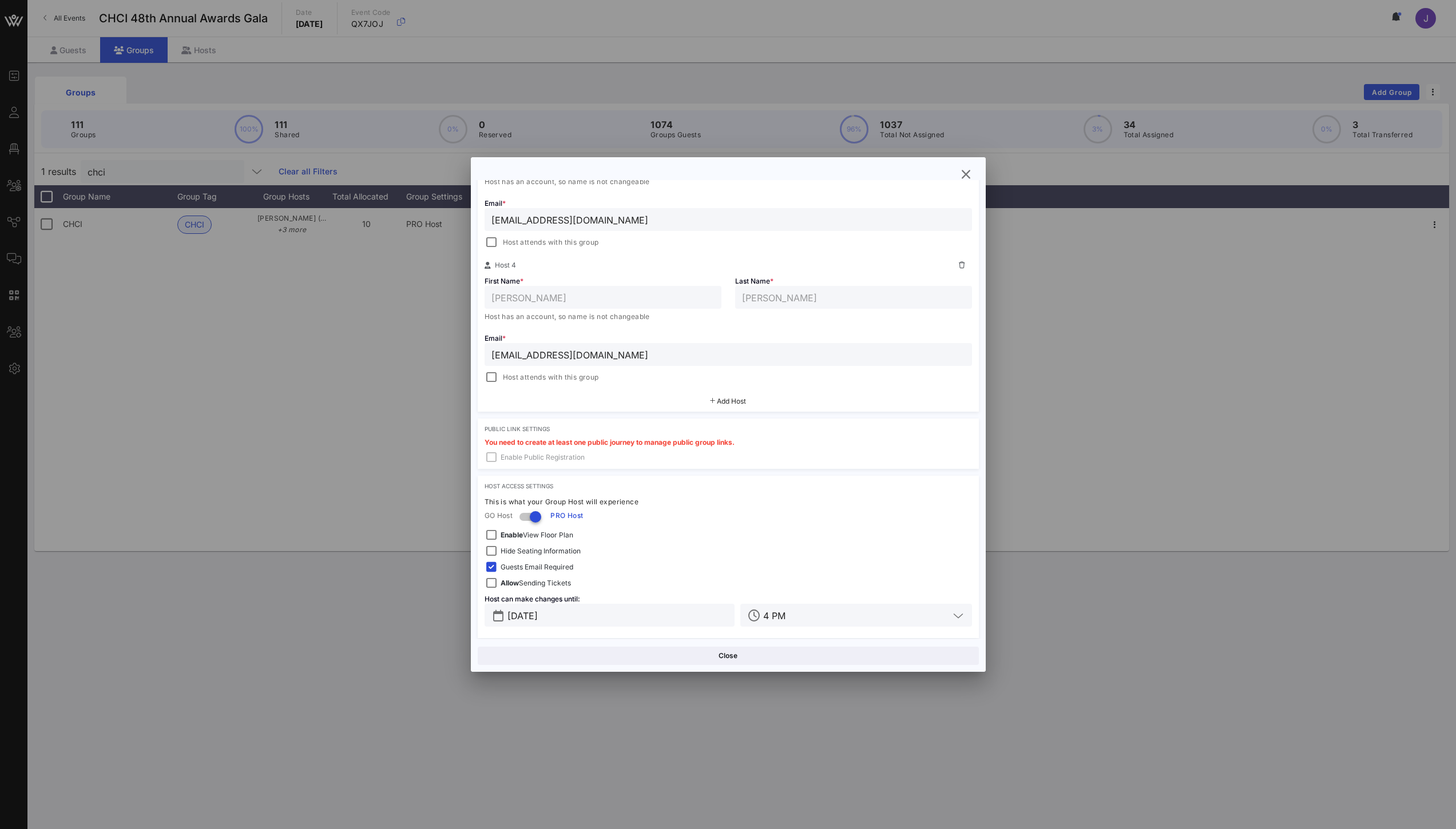
scroll to position [542, 0]
click at [966, 179] on icon "button" at bounding box center [966, 174] width 14 height 14
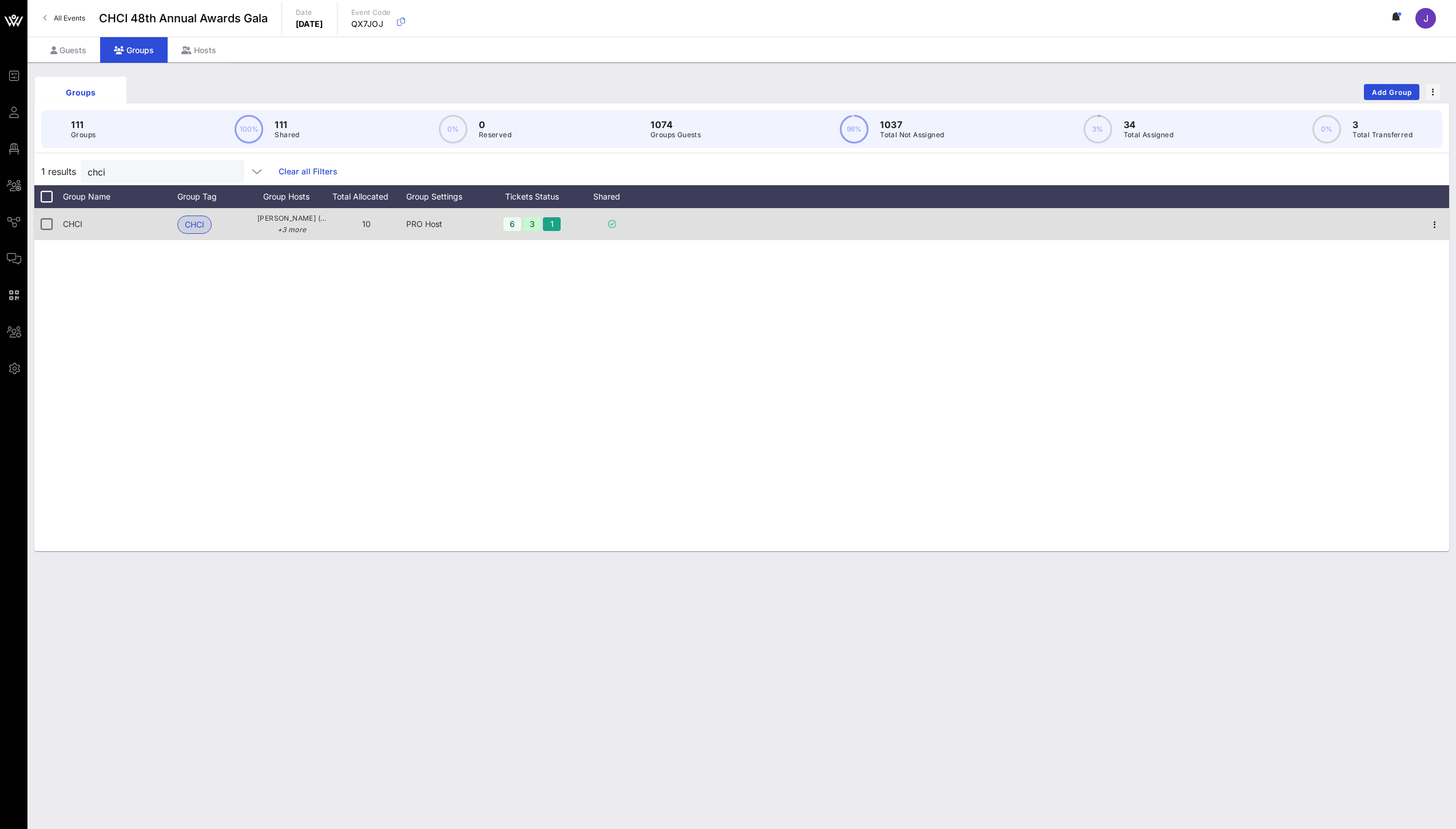
click at [1443, 218] on div at bounding box center [1435, 224] width 29 height 32
click at [1438, 220] on icon "button" at bounding box center [1434, 225] width 14 height 14
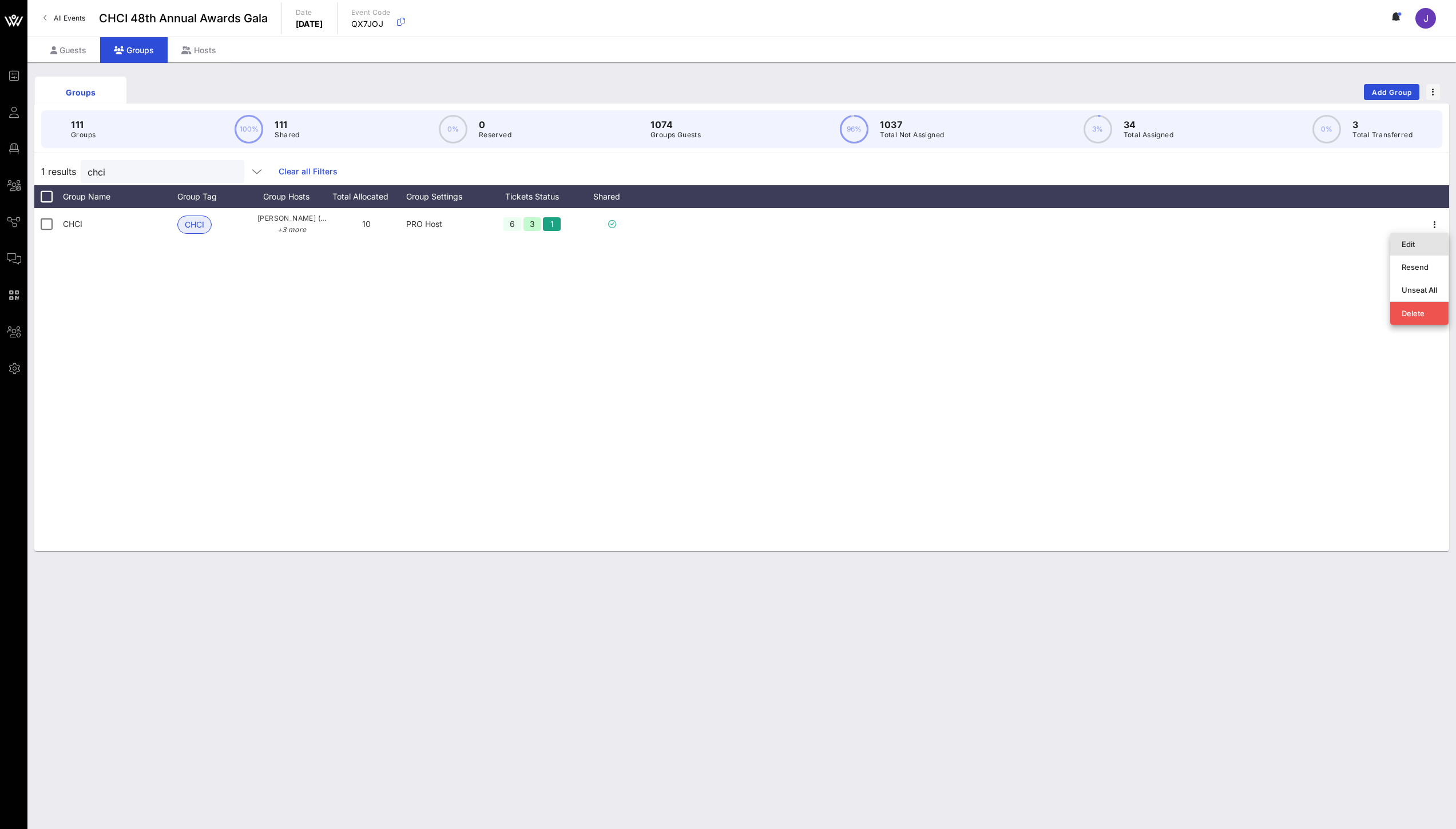
click at [1398, 240] on div "Edit" at bounding box center [1419, 244] width 58 height 23
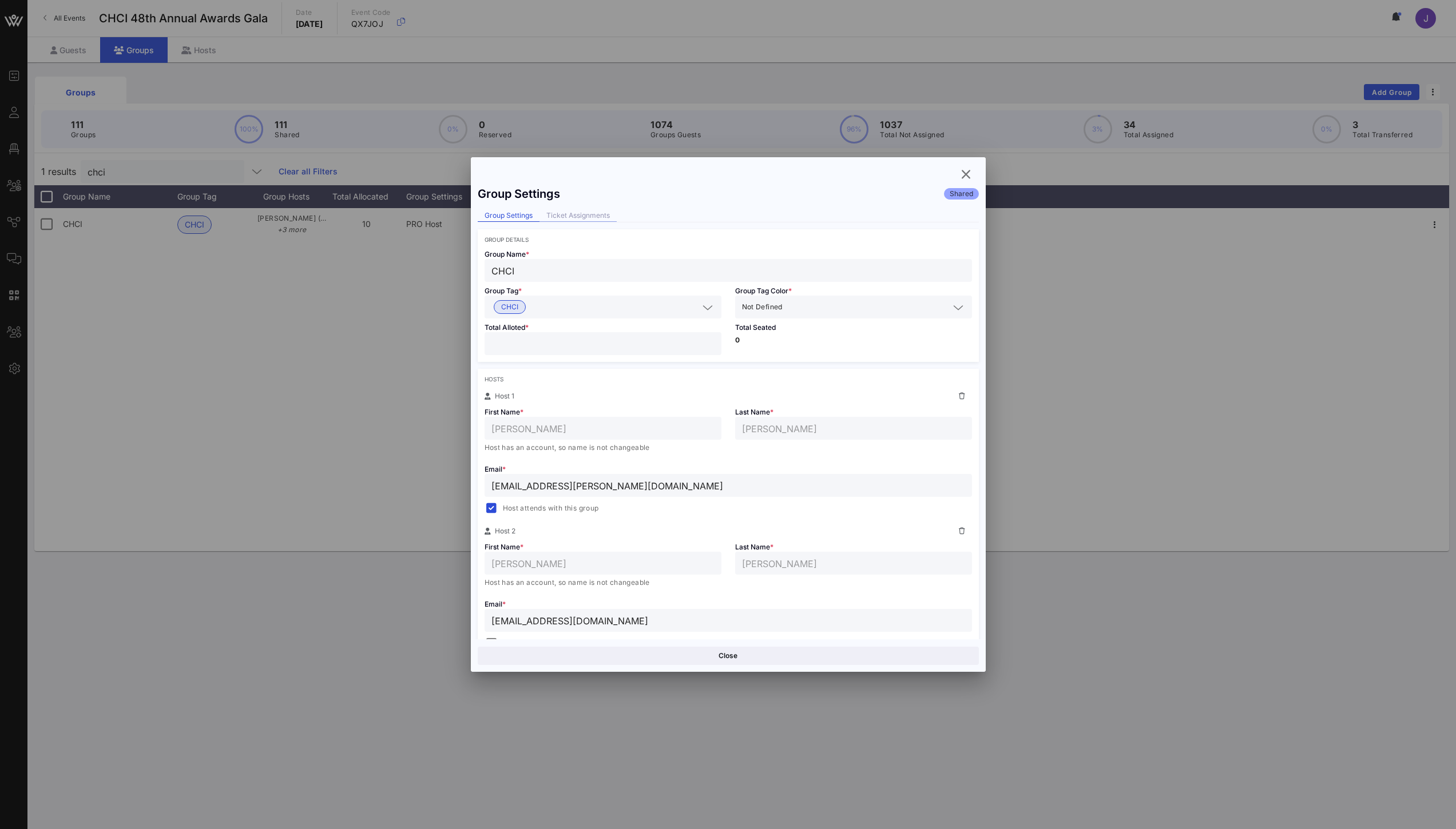
click at [586, 218] on div "Ticket Assignments" at bounding box center [578, 215] width 77 height 12
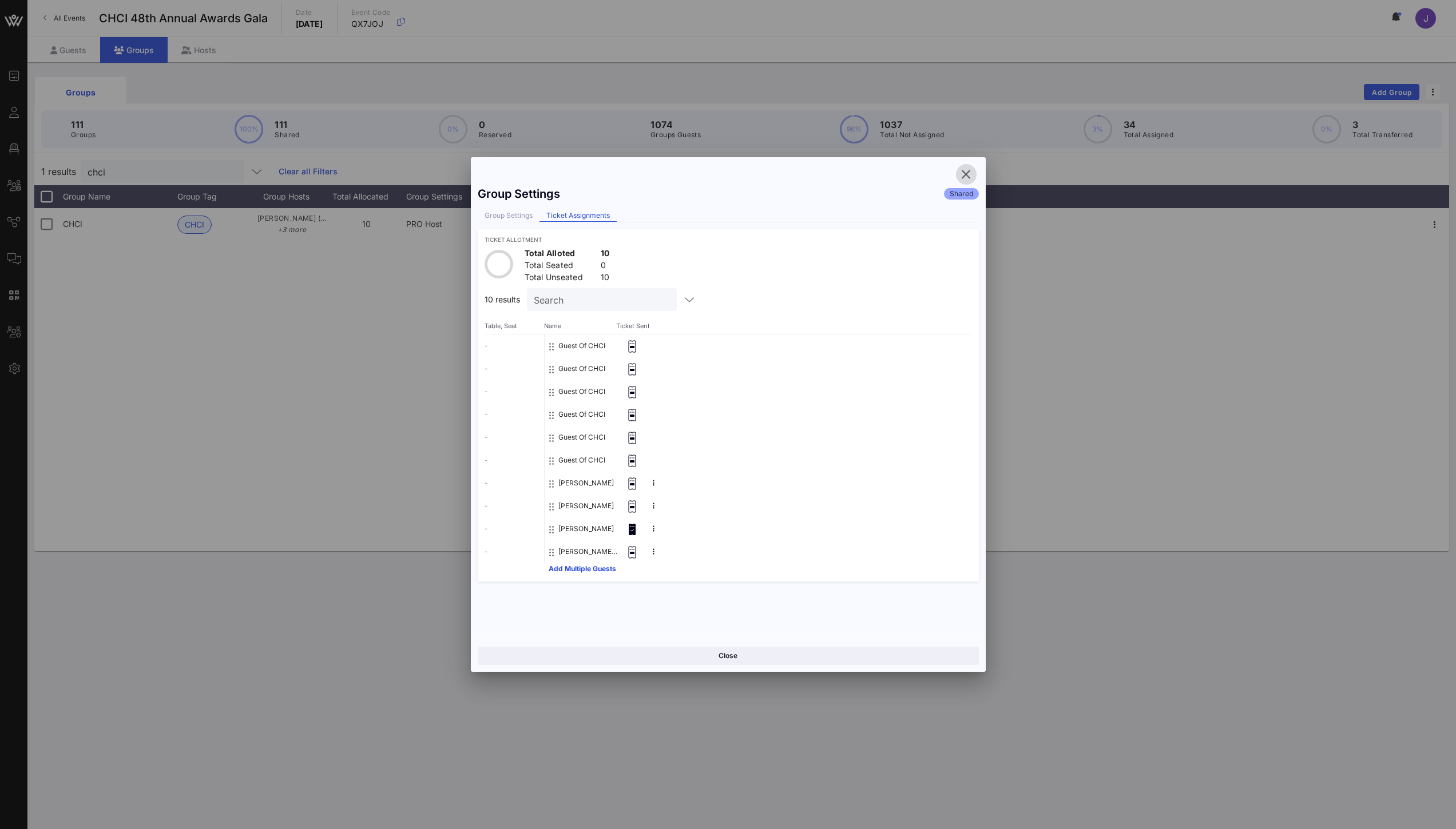
click at [965, 171] on icon "button" at bounding box center [966, 174] width 14 height 14
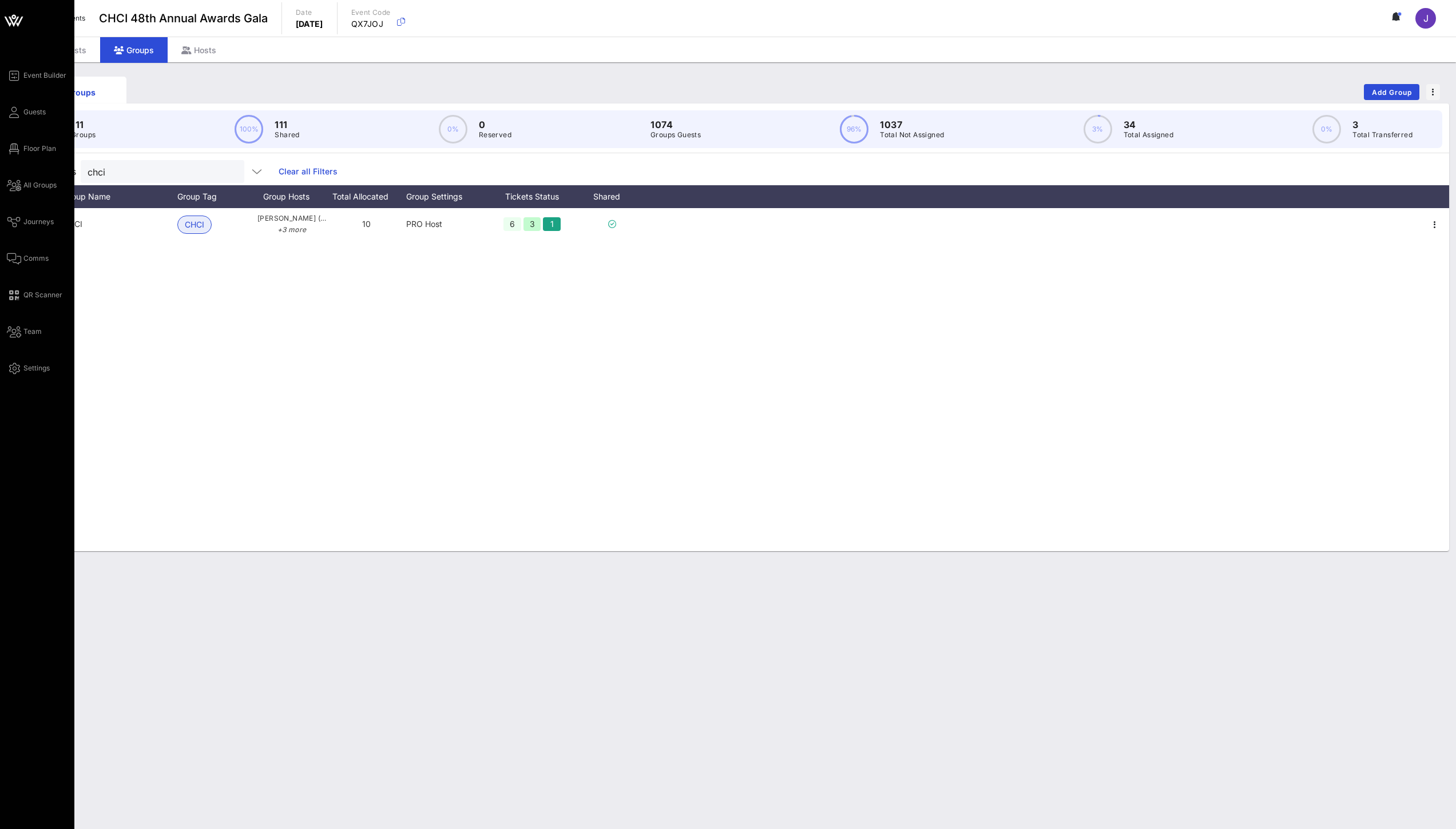
click at [21, 177] on div "Event Builder Guests Floor Plan All Groups Journeys Comms QR Scanner Team Setti…" at bounding box center [41, 222] width 68 height 307
click at [32, 184] on span "All Groups" at bounding box center [40, 185] width 33 height 10
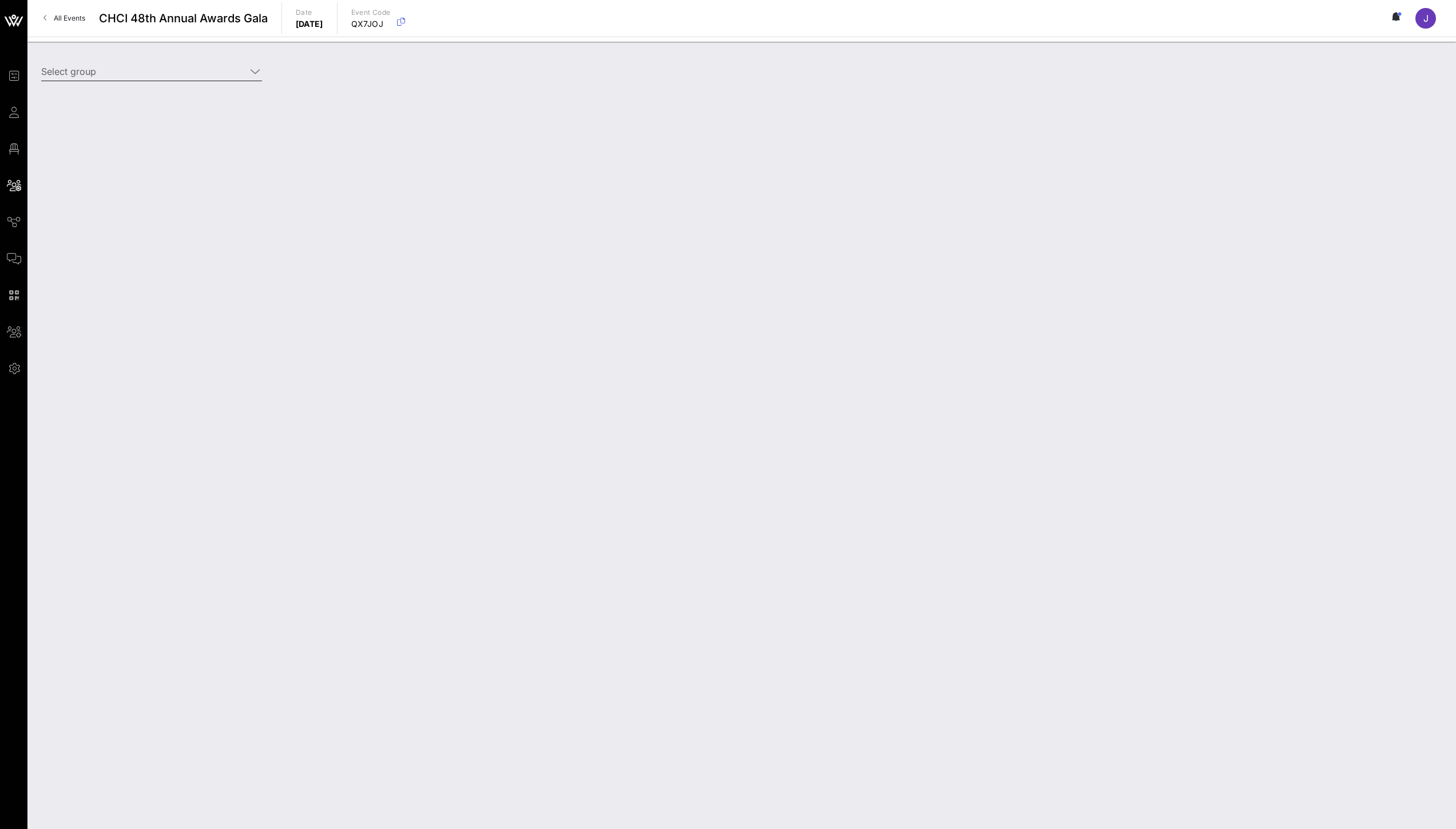
click at [265, 61] on div "Select group" at bounding box center [152, 74] width 235 height 37
click at [251, 68] on icon at bounding box center [255, 71] width 10 height 14
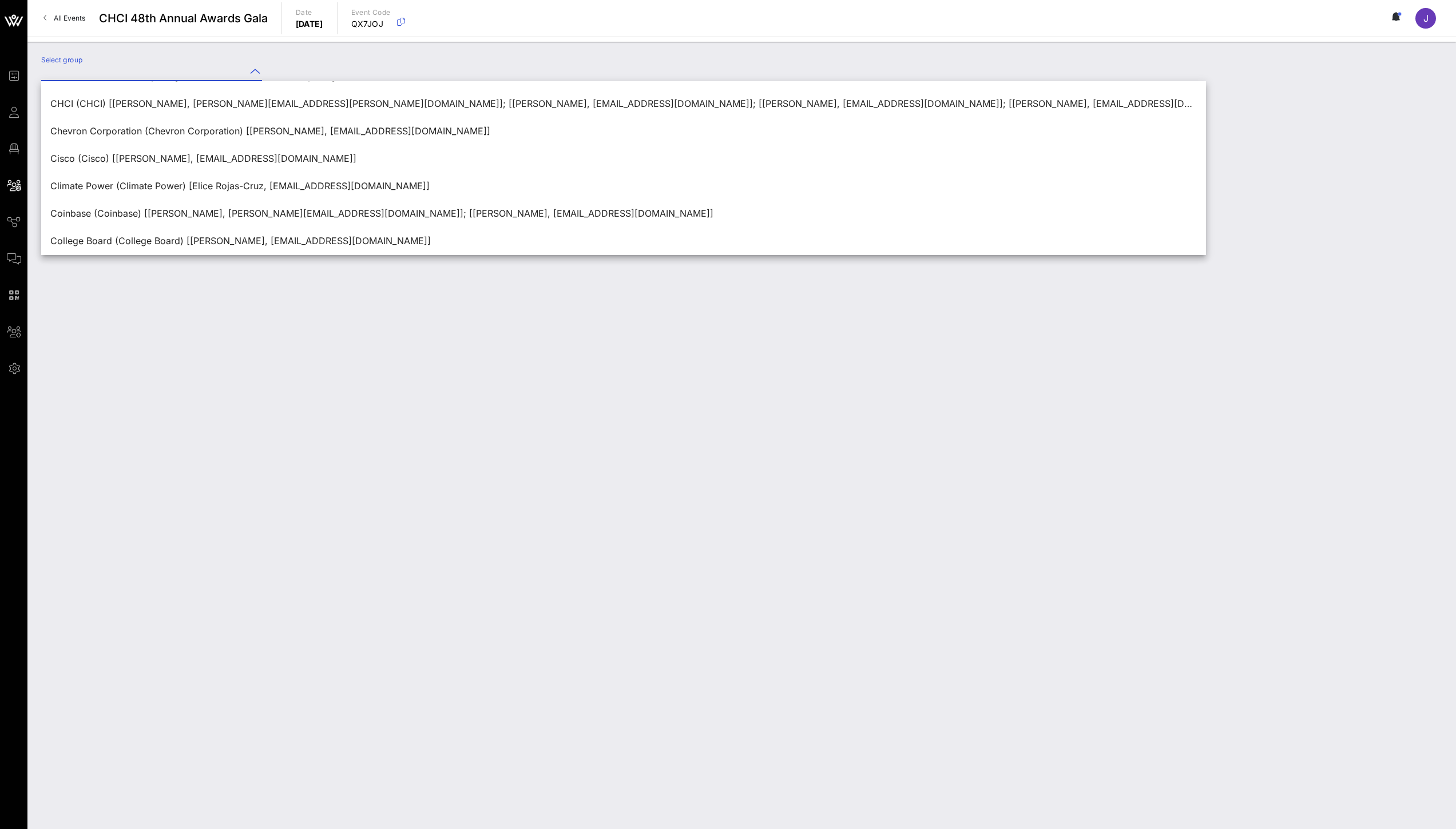
scroll to position [825, 0]
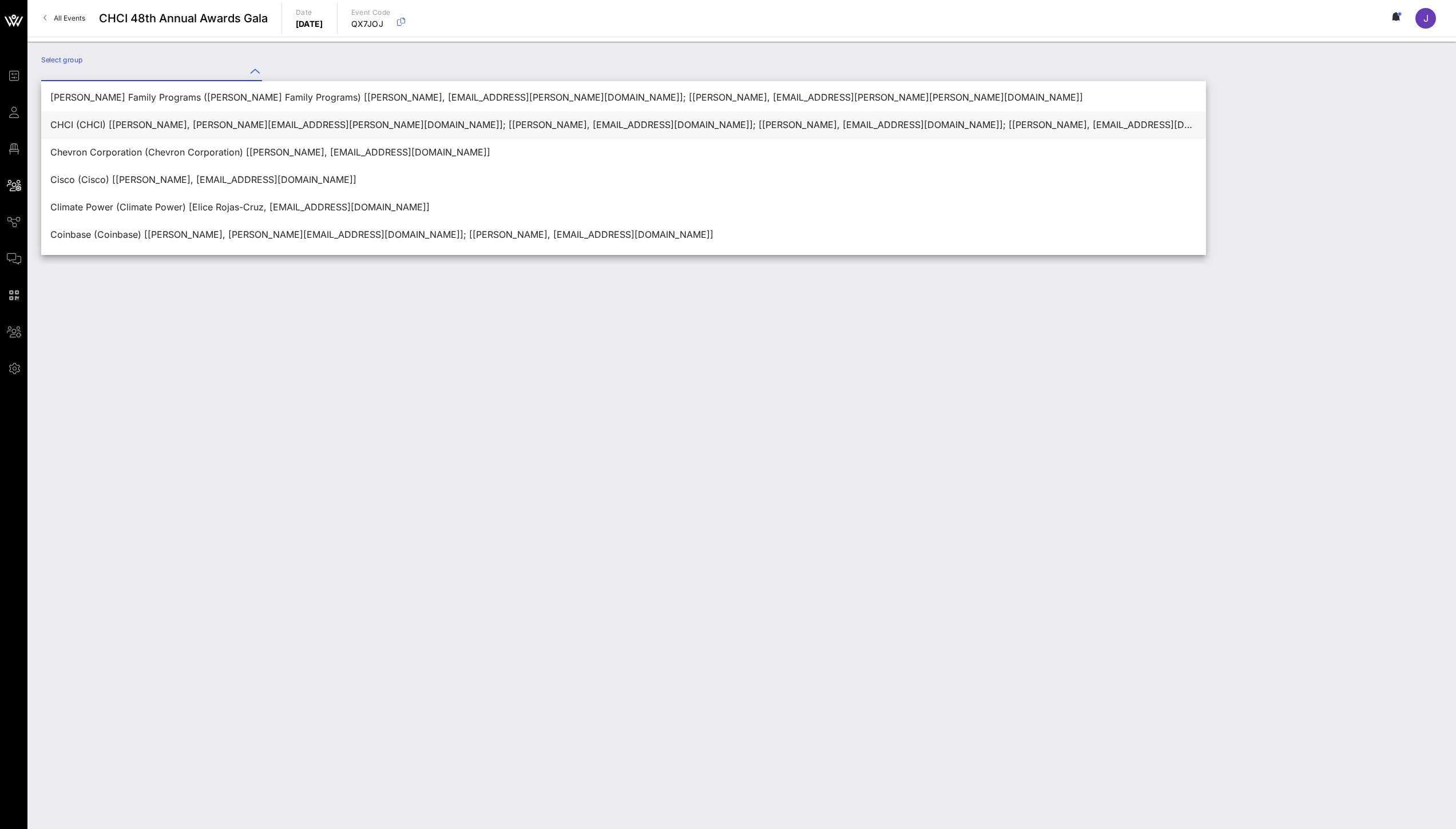
click at [262, 129] on div "CHCI (CHCI) [[PERSON_NAME], [PERSON_NAME][EMAIL_ADDRESS][PERSON_NAME][DOMAIN_NA…" at bounding box center [623, 125] width 1146 height 11
type input "CHCI (CHCI) [[PERSON_NAME], [PERSON_NAME][EMAIL_ADDRESS][PERSON_NAME][DOMAIN_NA…"
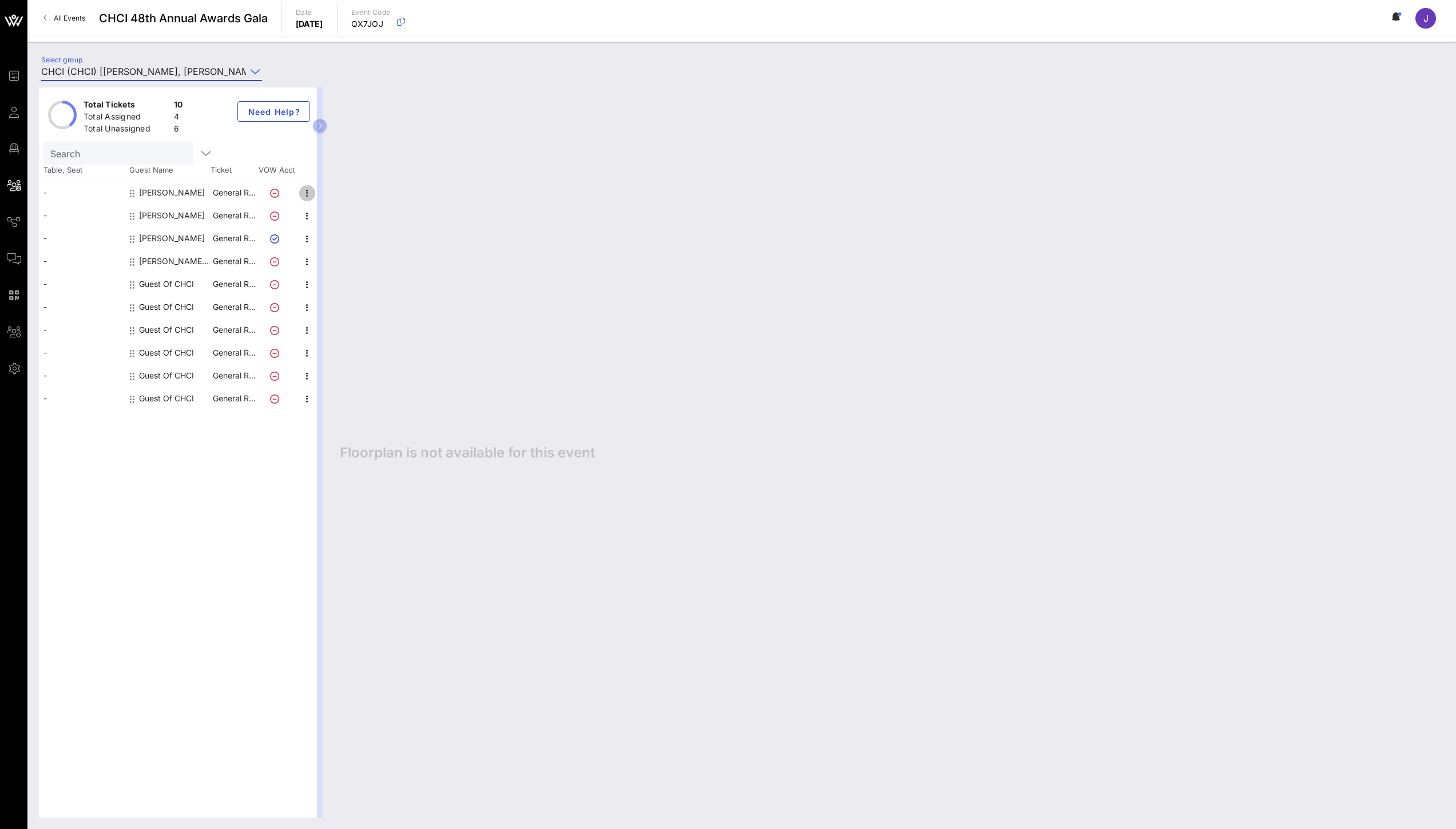
click at [305, 196] on icon "button" at bounding box center [307, 193] width 14 height 14
click at [335, 202] on div "Edit" at bounding box center [367, 196] width 87 height 18
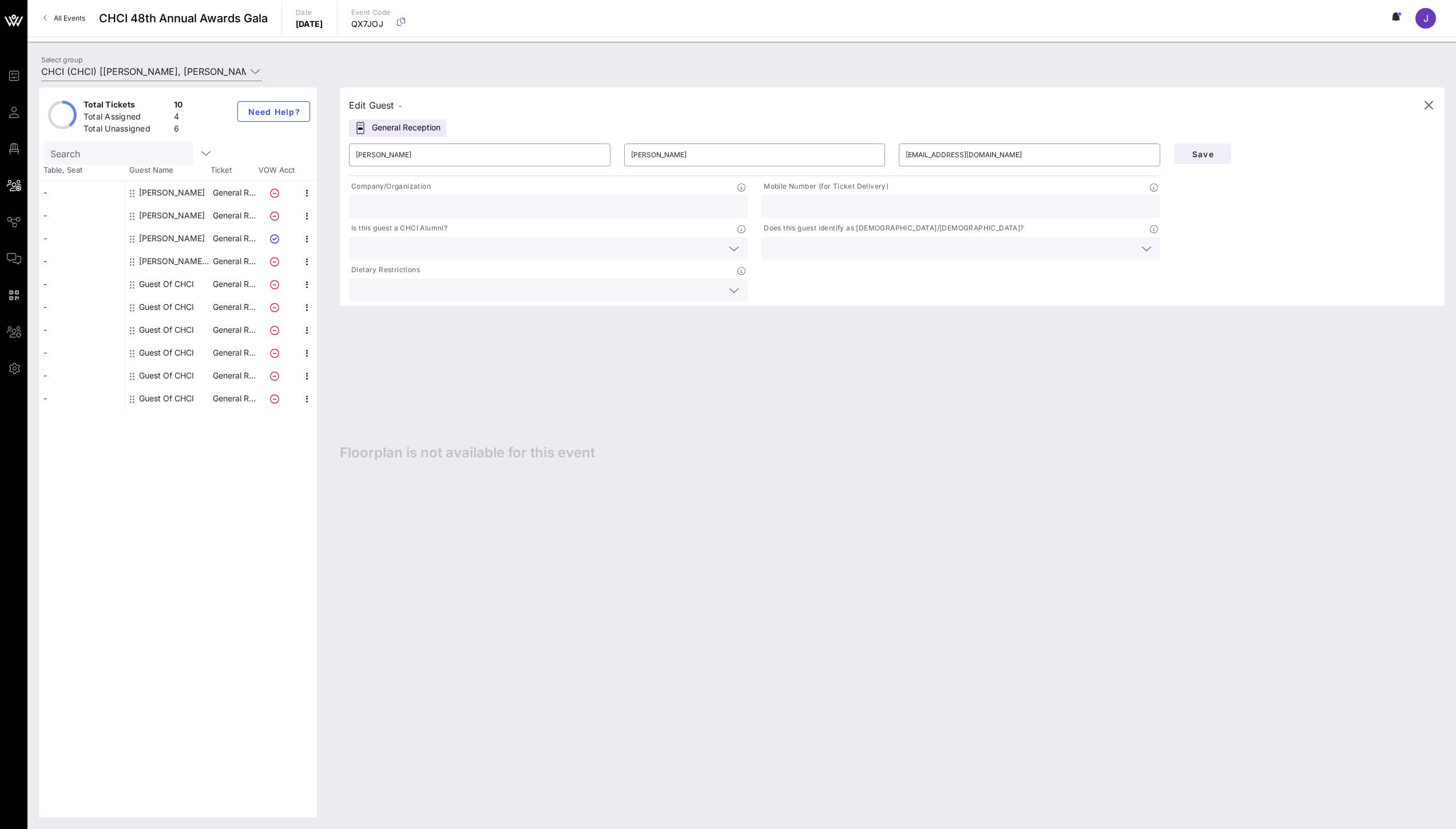
click at [843, 215] on div at bounding box center [960, 207] width 385 height 23
click at [1431, 107] on icon "button" at bounding box center [1428, 105] width 14 height 14
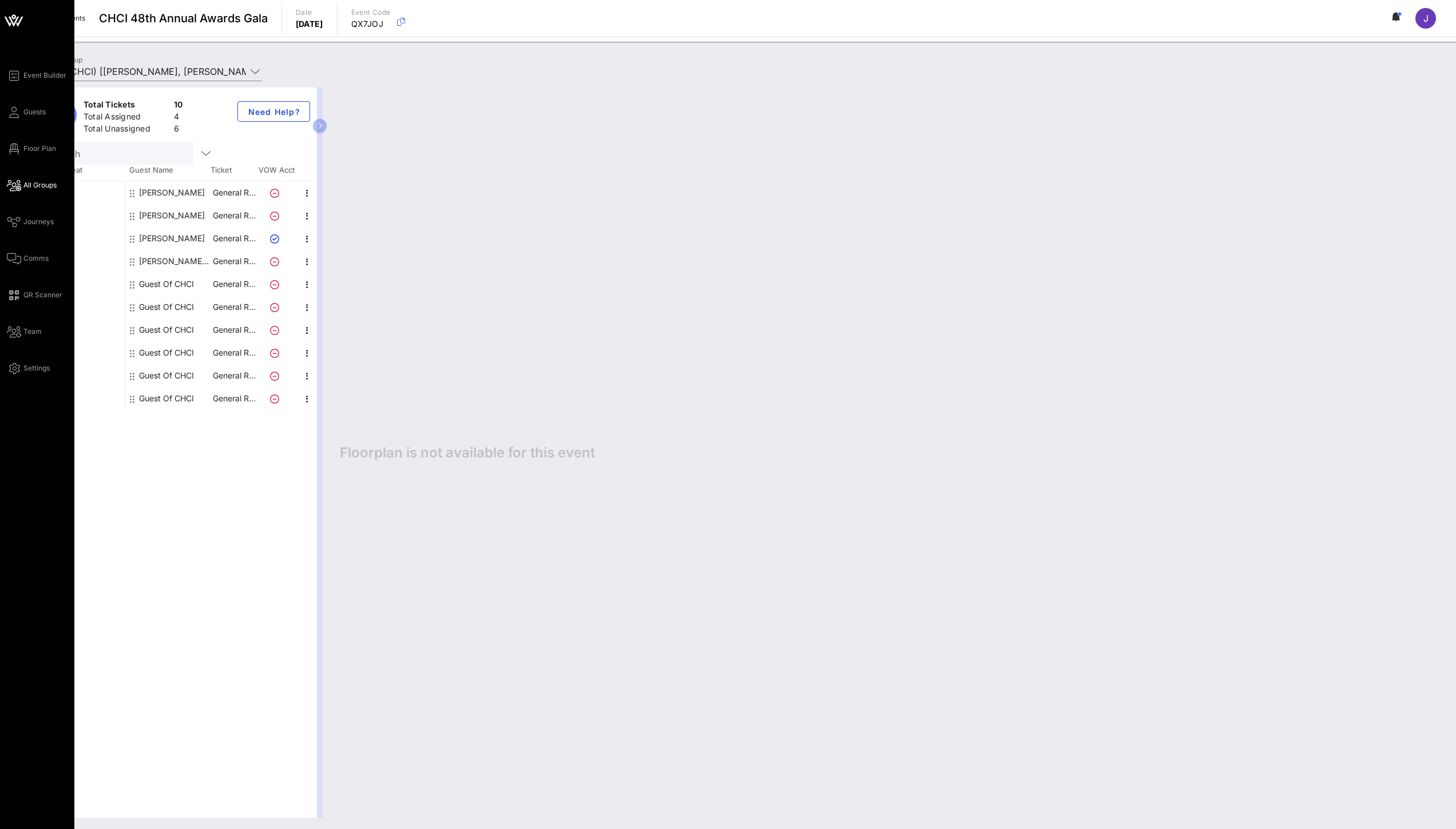
click at [45, 191] on link "All Groups" at bounding box center [32, 185] width 50 height 14
click at [43, 113] on span "Guests" at bounding box center [35, 112] width 22 height 10
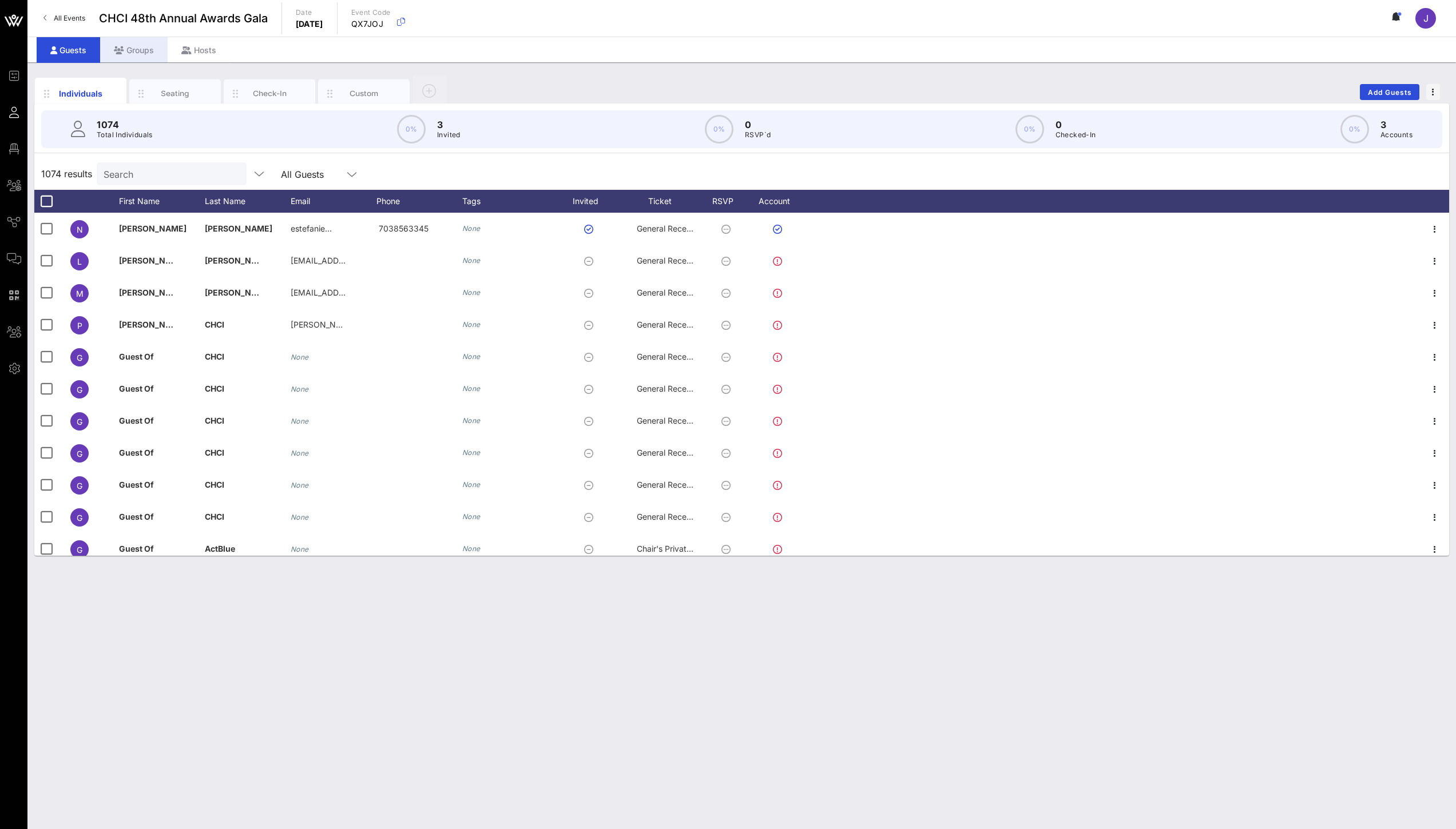
click at [139, 58] on div "Groups" at bounding box center [134, 50] width 68 height 26
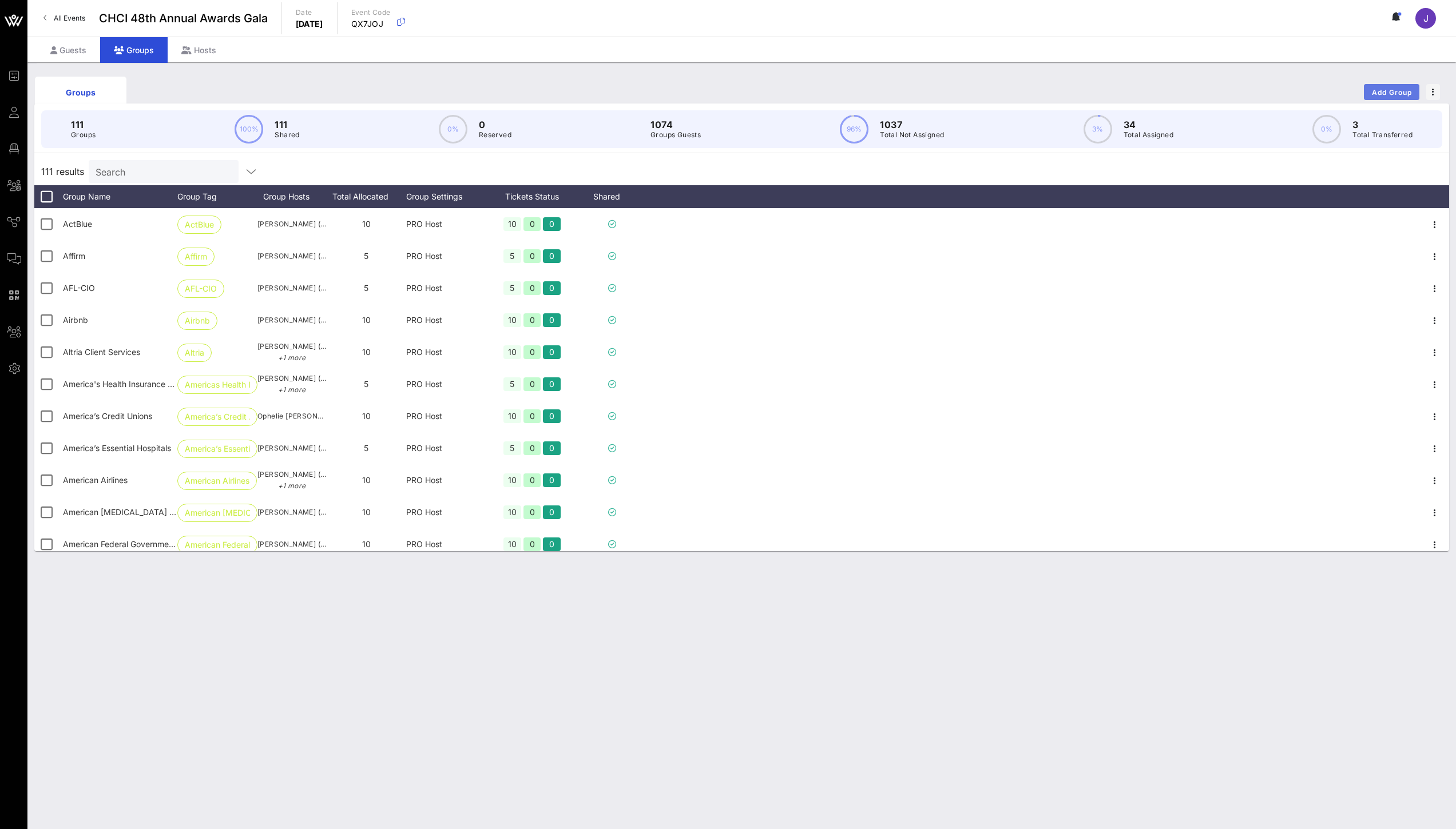
click at [1388, 93] on span "Add Group" at bounding box center [1391, 92] width 41 height 9
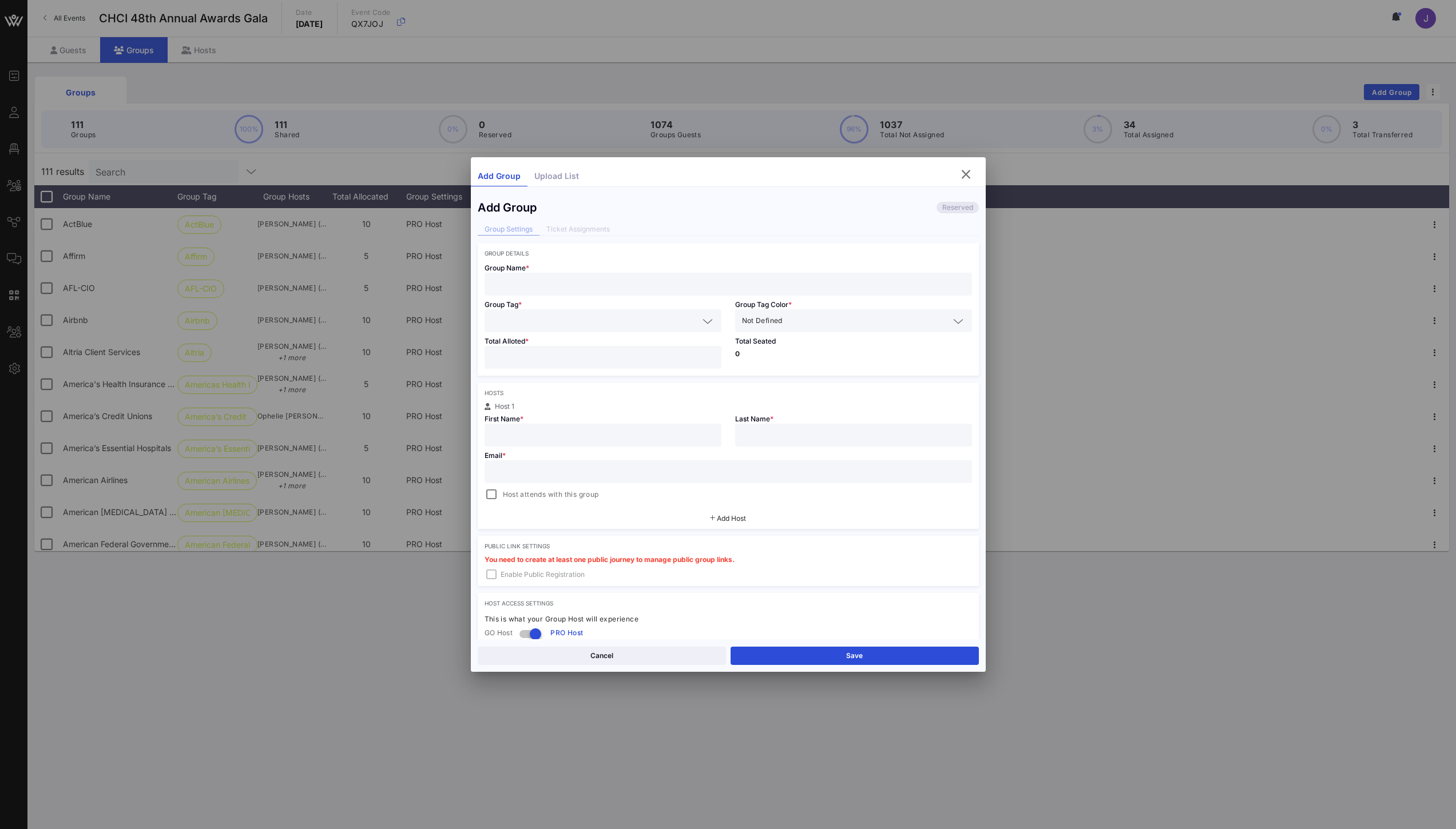
click at [609, 290] on input "text" at bounding box center [728, 284] width 473 height 15
type input "CHCI Webinar Test"
click at [604, 354] on input "number" at bounding box center [603, 357] width 223 height 15
type input "**"
click at [656, 434] on input "text" at bounding box center [603, 435] width 223 height 15
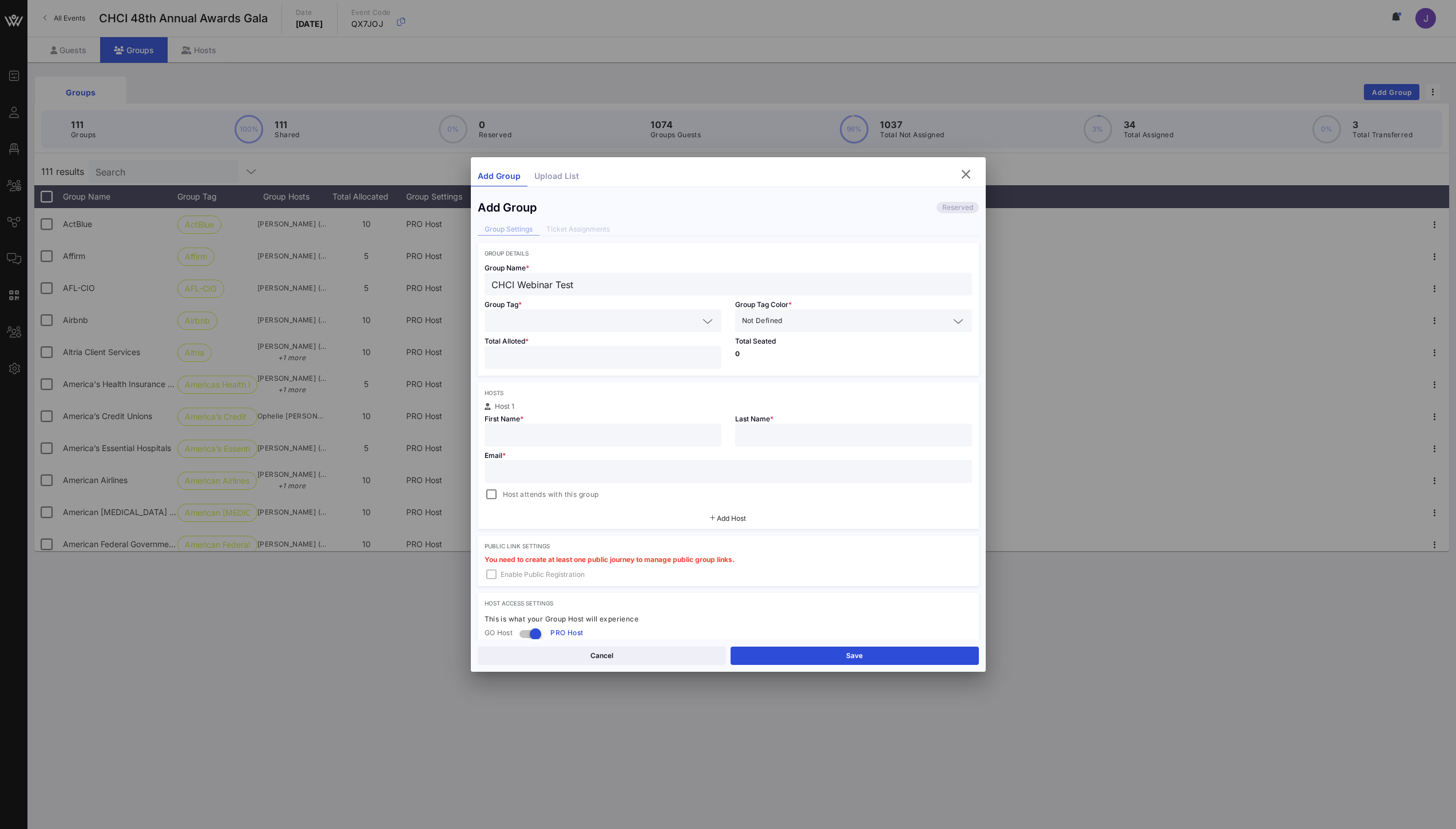
type input "[PERSON_NAME]"
type input "[PERSON_NAME][EMAIL_ADDRESS][PERSON_NAME][DOMAIN_NAME]"
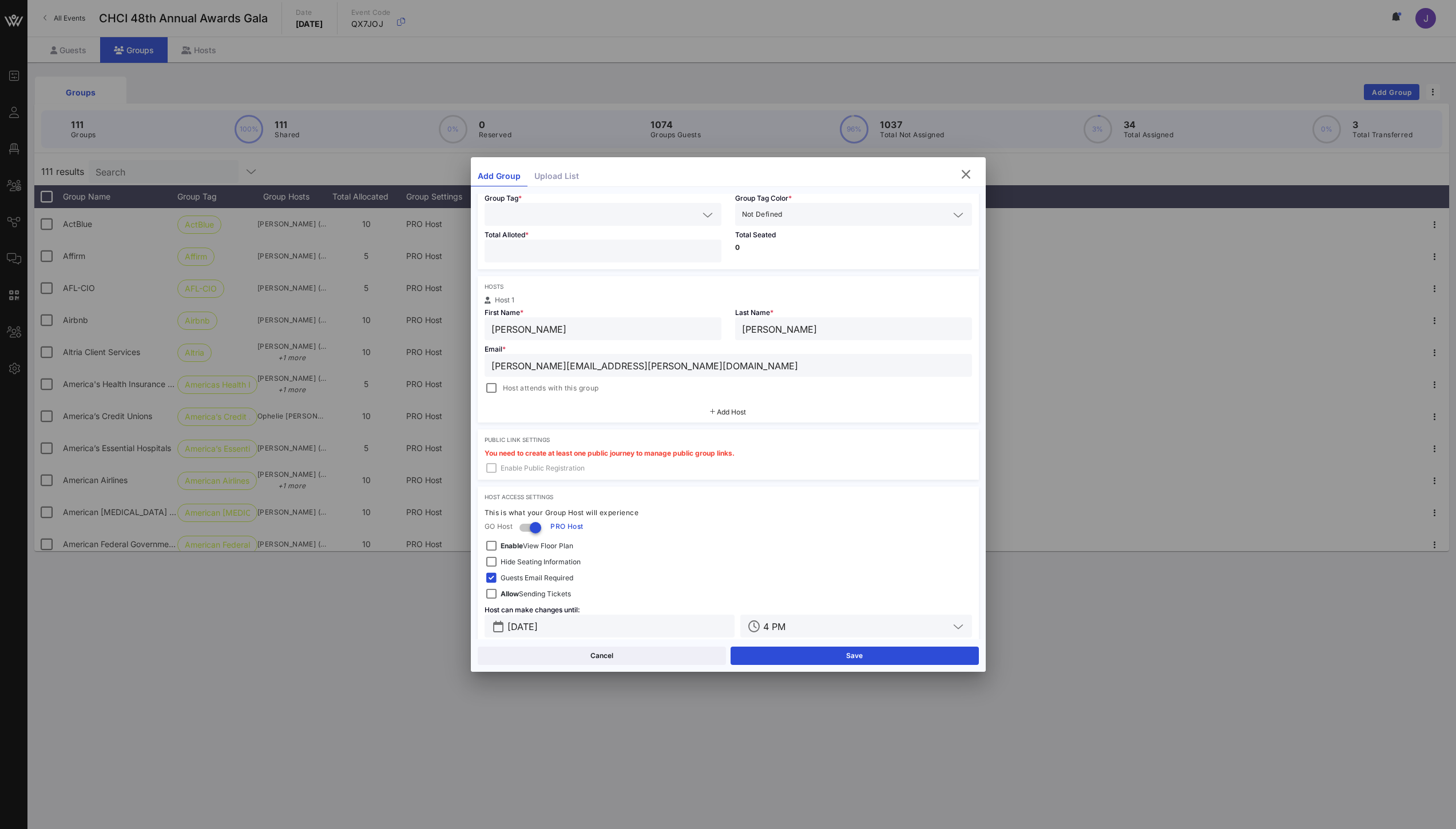
scroll to position [123, 0]
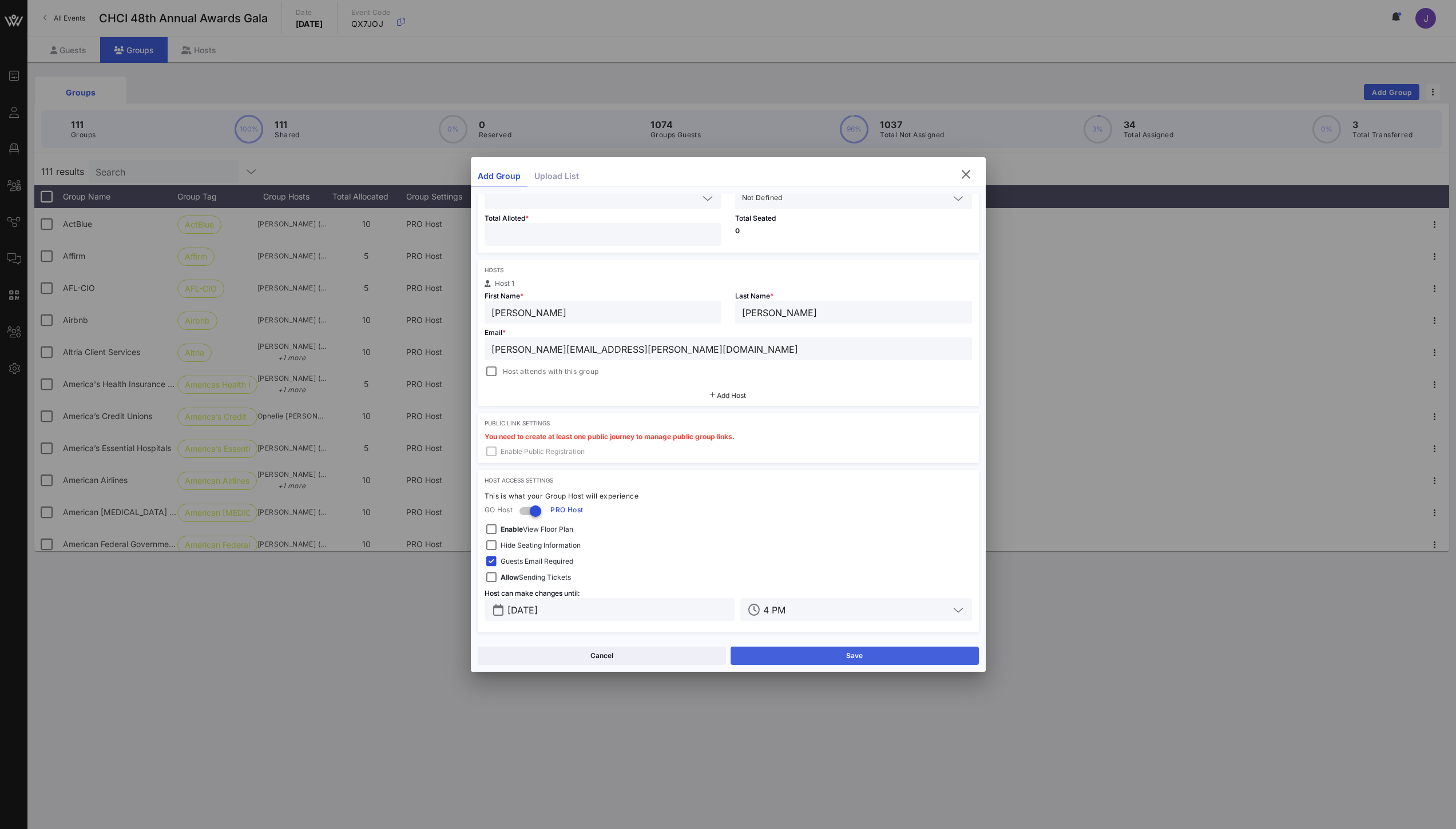
click at [857, 651] on button "Save" at bounding box center [854, 655] width 249 height 18
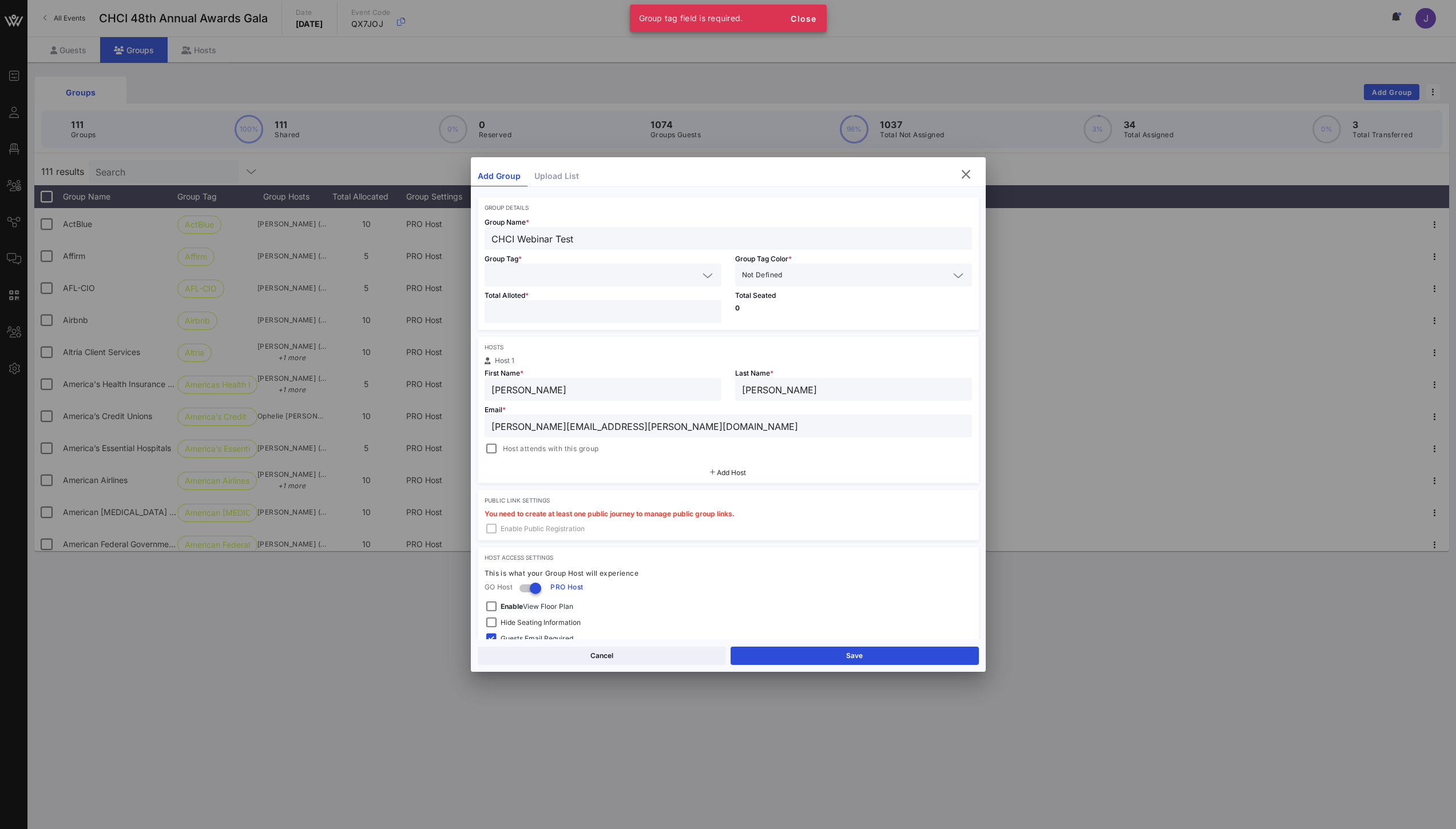
scroll to position [0, 0]
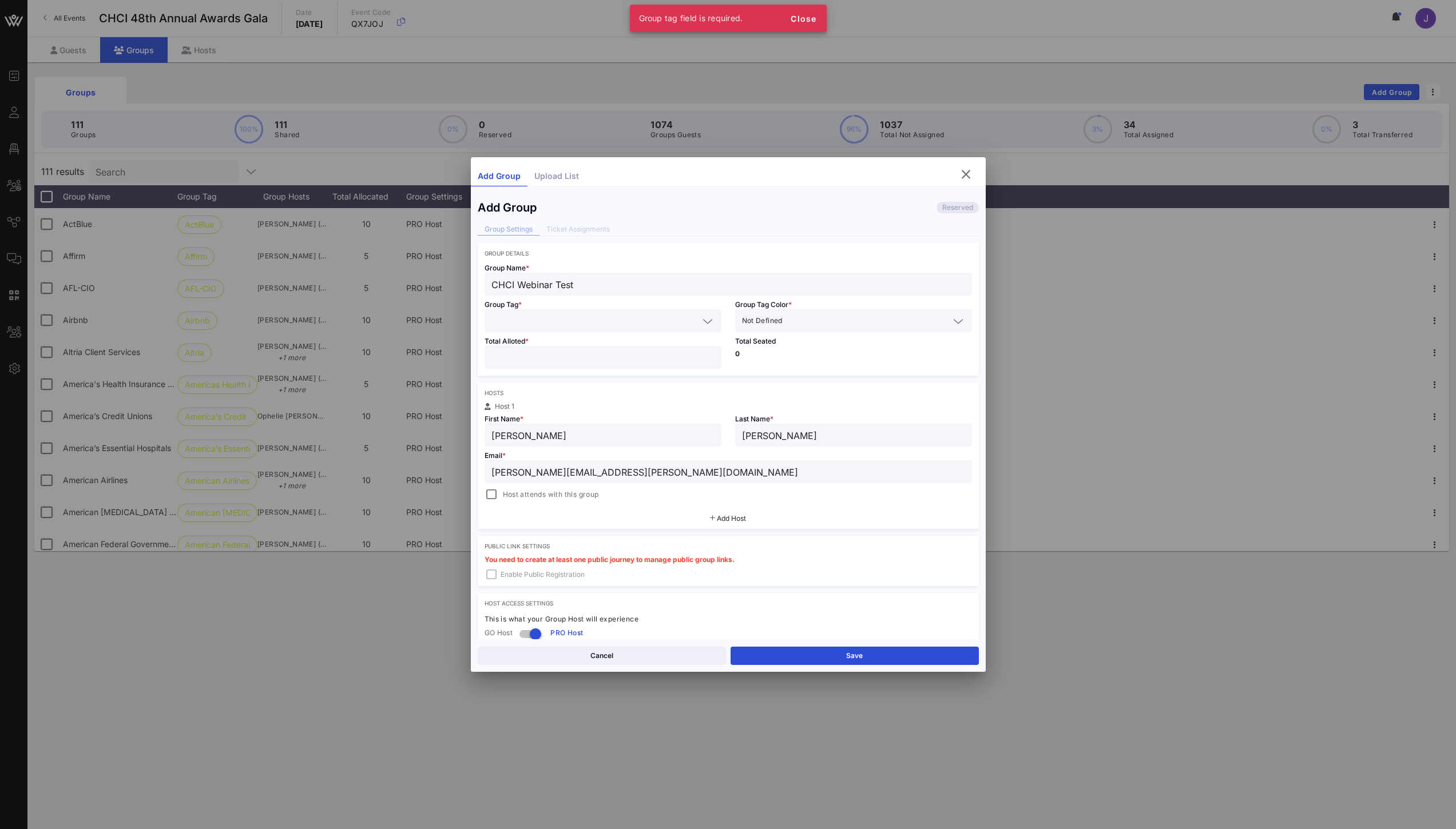
click at [808, 317] on input "text" at bounding box center [867, 321] width 164 height 15
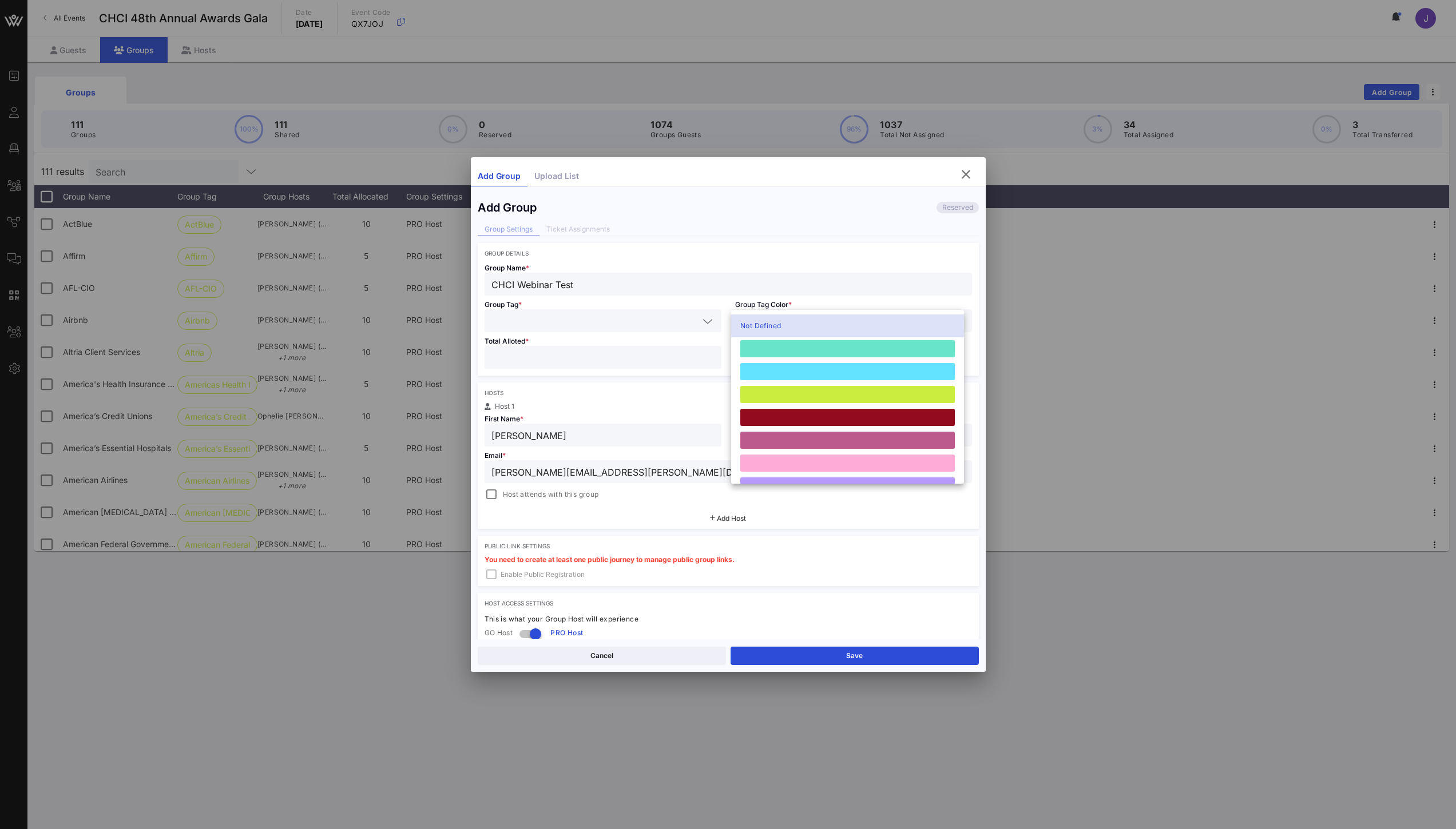
click at [865, 319] on div "Not Defined" at bounding box center [847, 326] width 233 height 23
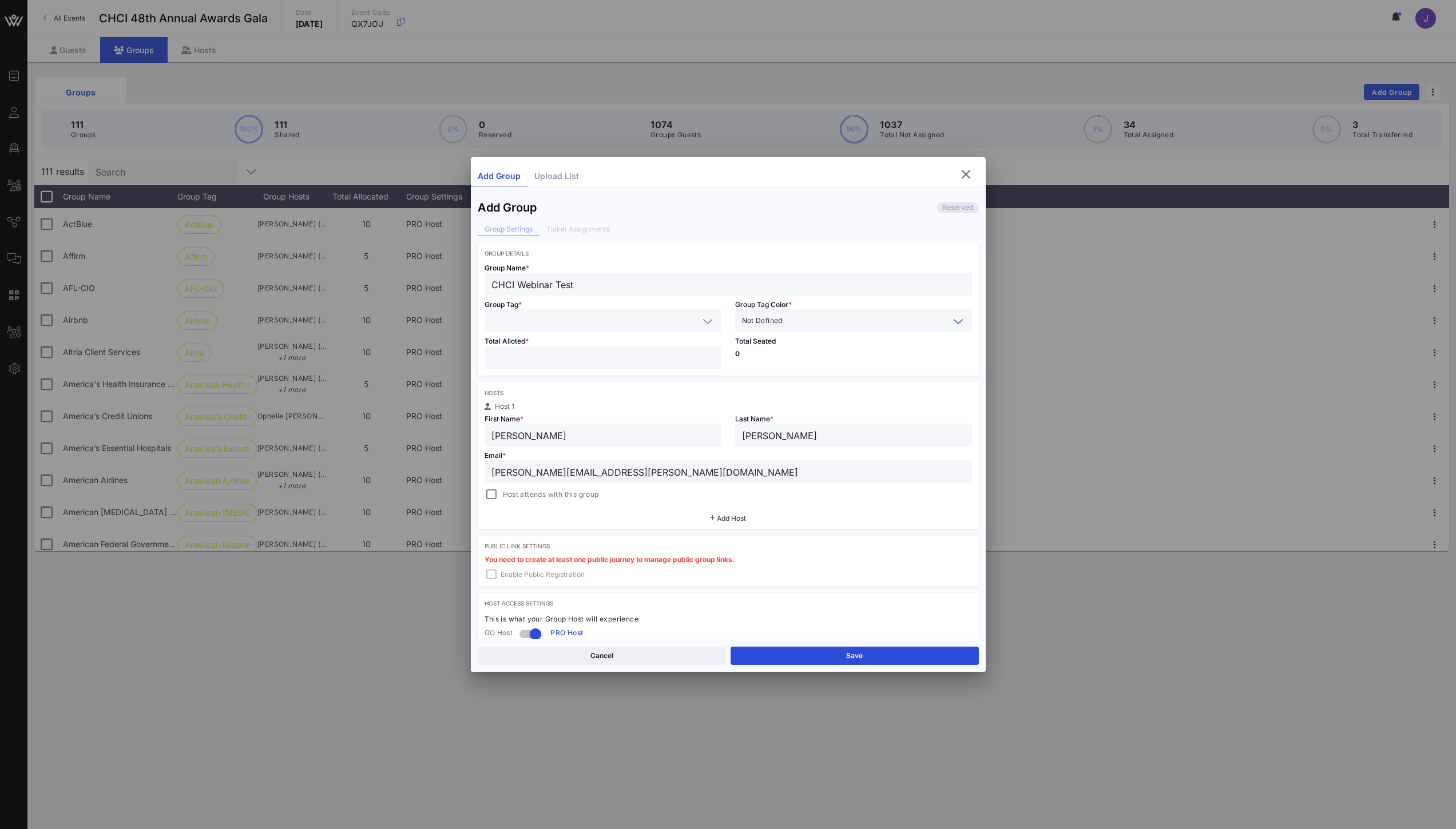
click at [548, 319] on input "text" at bounding box center [594, 321] width 207 height 15
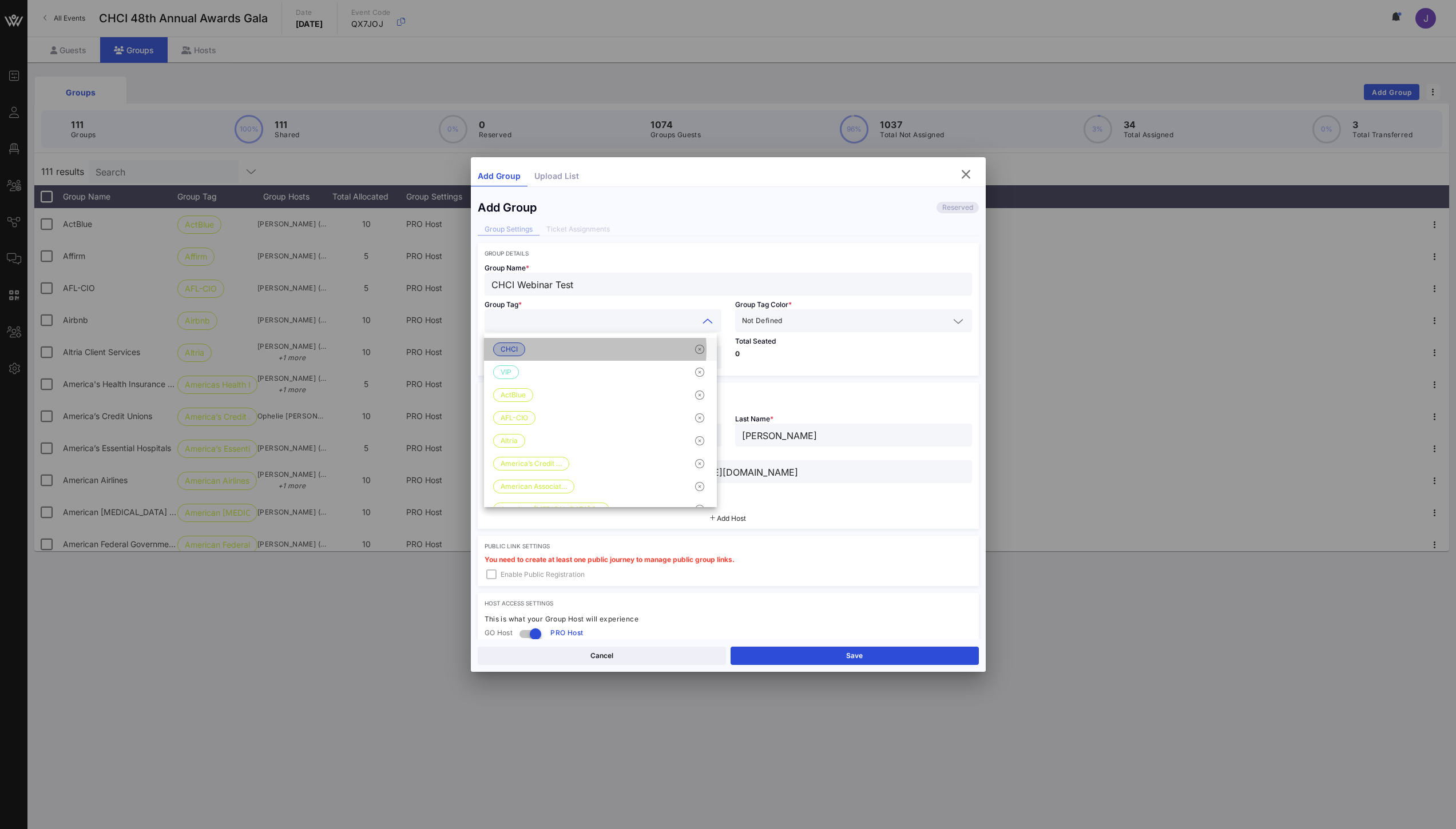
click at [512, 349] on span "CHCI" at bounding box center [509, 349] width 17 height 12
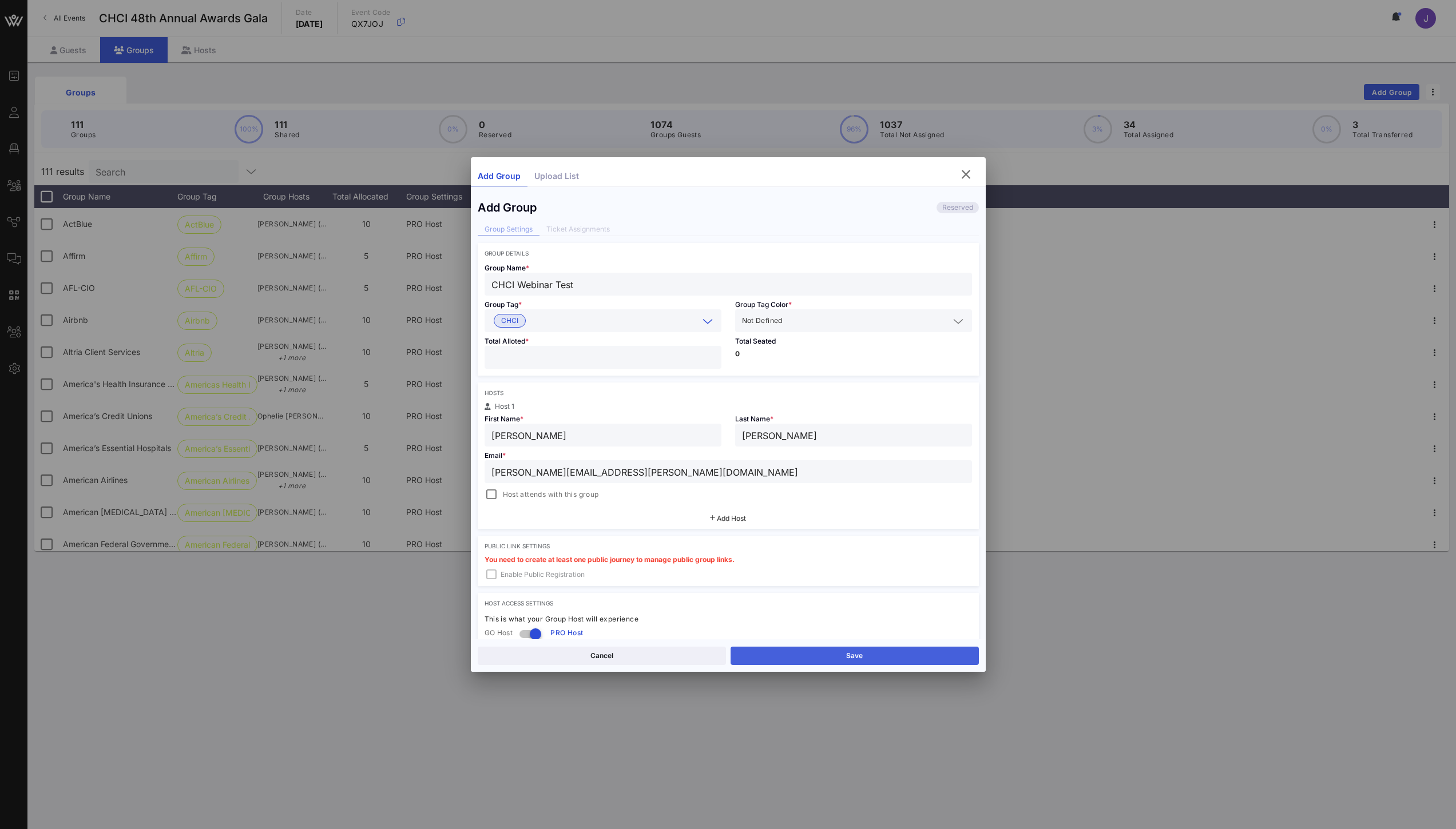
click at [839, 652] on button "Save" at bounding box center [854, 655] width 249 height 18
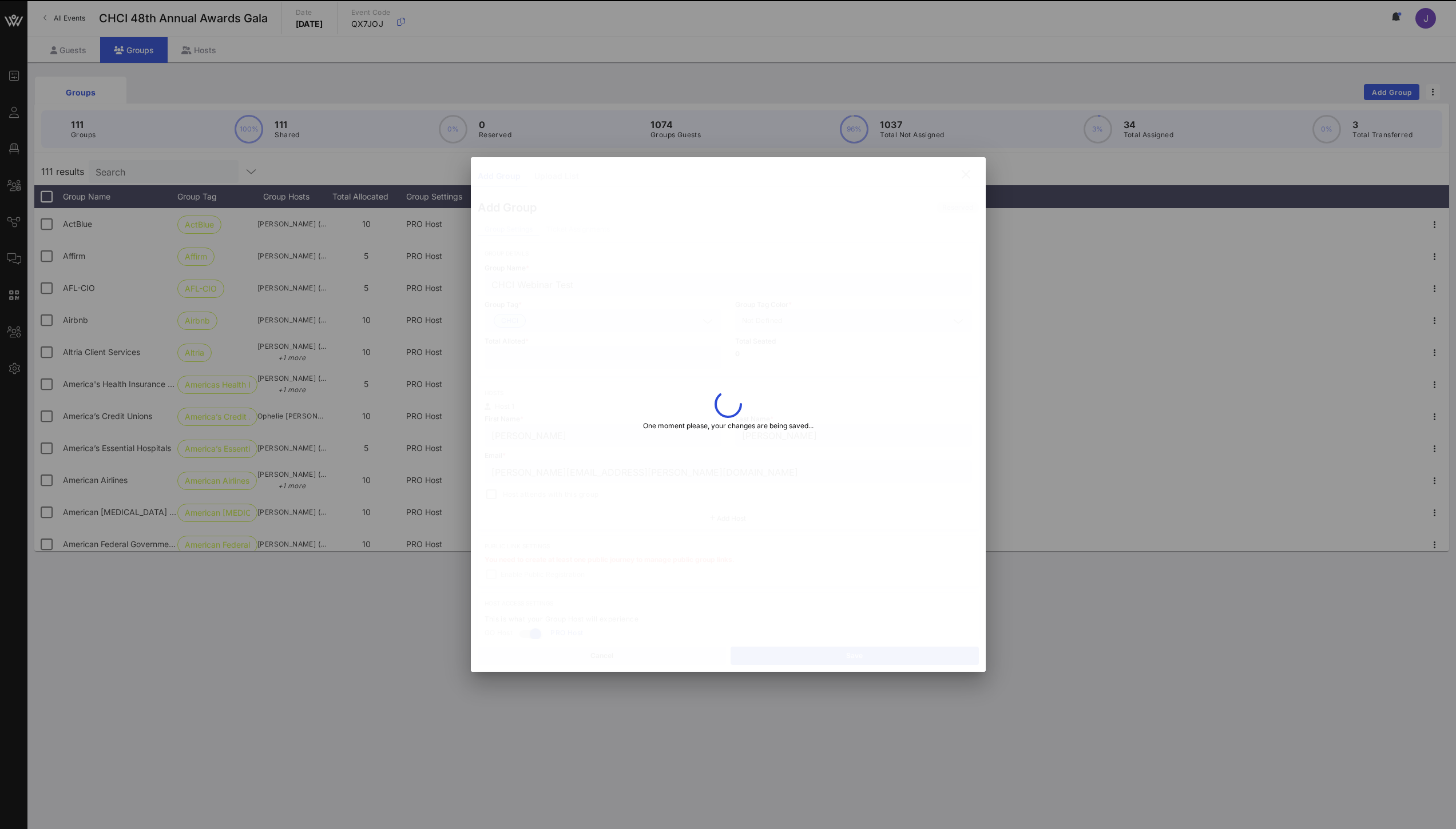
type input "CHCI Webinar Test"
type input "[PERSON_NAME]"
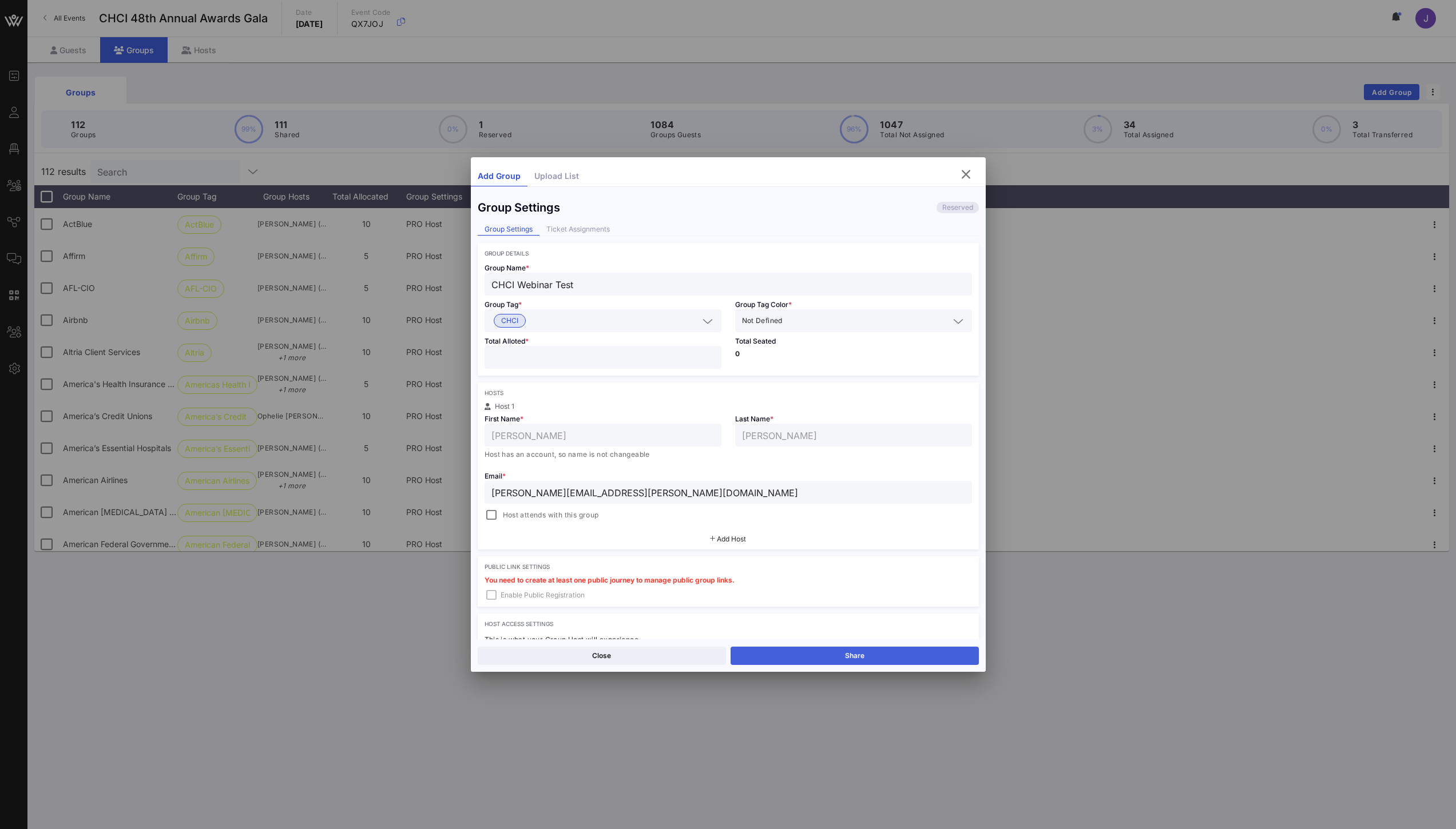
click at [898, 652] on button "Share" at bounding box center [854, 655] width 249 height 18
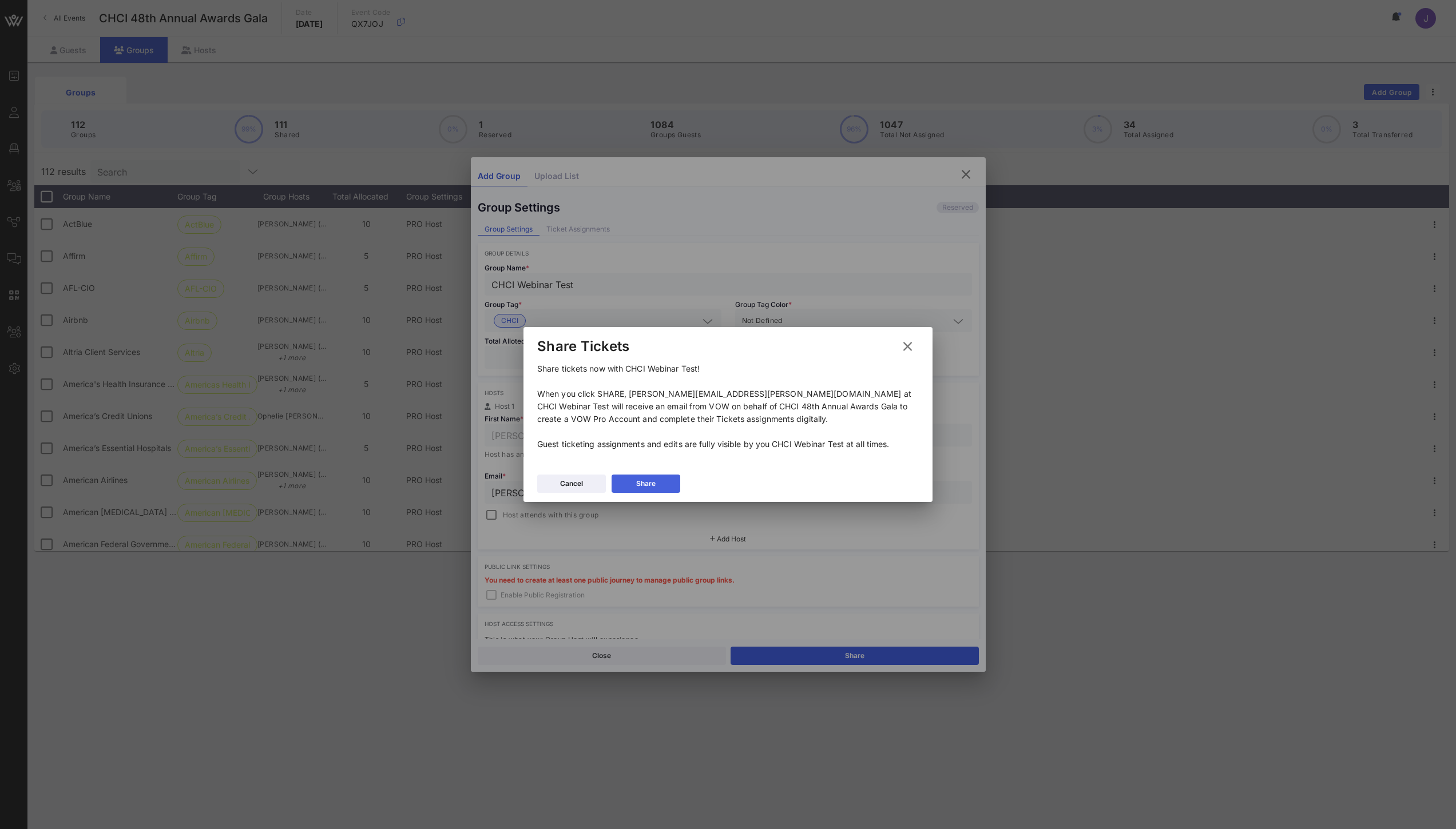
click at [645, 481] on icon at bounding box center [646, 484] width 8 height 7
